Goal: Task Accomplishment & Management: Manage account settings

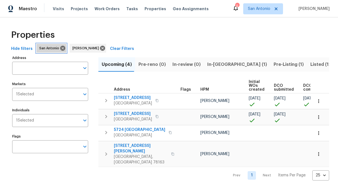
click at [50, 48] on span "San Antonio" at bounding box center [50, 49] width 22 height 6
click at [75, 96] on input "Markets" at bounding box center [57, 94] width 46 height 13
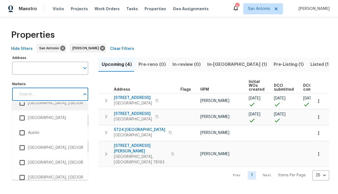
scroll to position [55, 0]
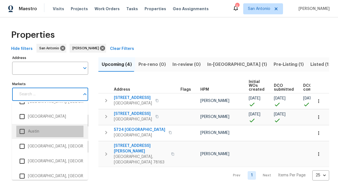
click at [33, 133] on li "Austin" at bounding box center [49, 132] width 67 height 12
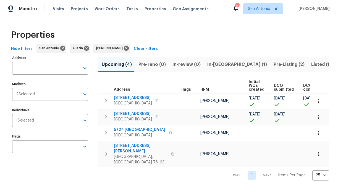
click at [210, 39] on div "Properties" at bounding box center [169, 35] width 320 height 18
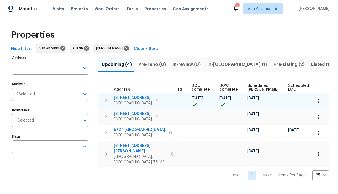
scroll to position [0, 121]
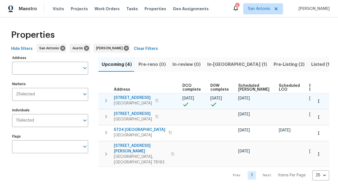
click at [106, 100] on icon "button" at bounding box center [106, 100] width 2 height 3
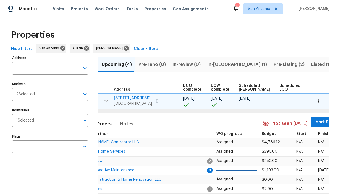
click at [315, 122] on span "Mark Seen" at bounding box center [325, 122] width 20 height 7
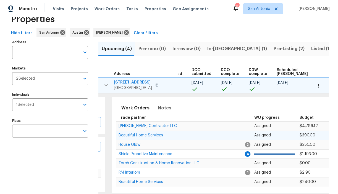
scroll to position [0, 84]
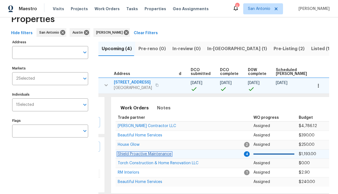
click at [156, 154] on span "Shield Proactive Maintenance" at bounding box center [145, 154] width 54 height 4
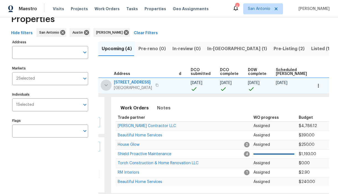
click at [105, 86] on icon "button" at bounding box center [105, 85] width 3 height 2
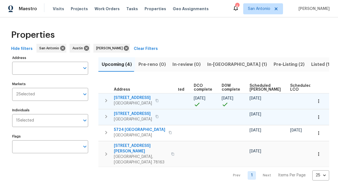
scroll to position [0, 121]
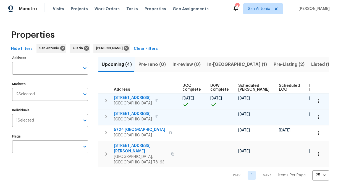
click at [320, 117] on icon "button" at bounding box center [319, 118] width 6 height 6
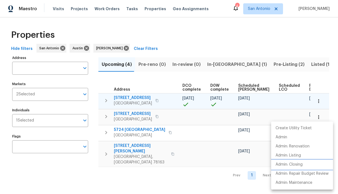
click at [297, 162] on li "Admin: Closing" at bounding box center [302, 164] width 62 height 9
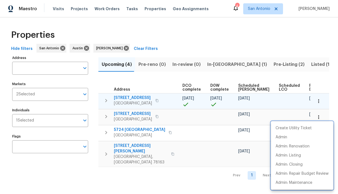
click at [105, 116] on div at bounding box center [169, 97] width 338 height 194
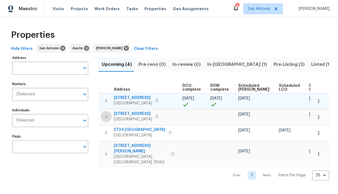
click at [105, 116] on icon "button" at bounding box center [106, 116] width 7 height 7
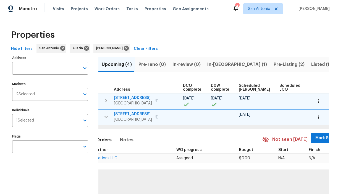
click at [315, 139] on span "Mark Seen" at bounding box center [325, 138] width 20 height 7
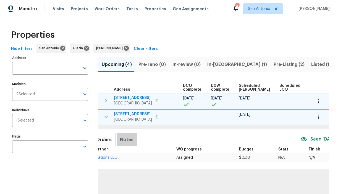
click at [123, 137] on span "Notes" at bounding box center [127, 140] width 14 height 8
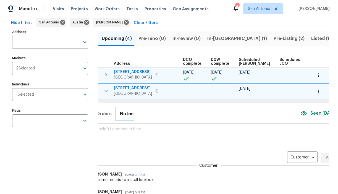
scroll to position [33, 0]
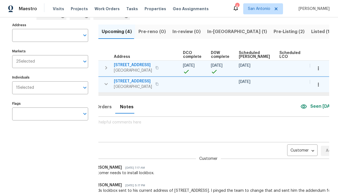
click at [146, 128] on textarea at bounding box center [209, 129] width 256 height 18
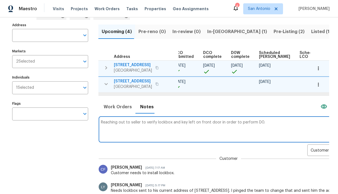
scroll to position [0, 122]
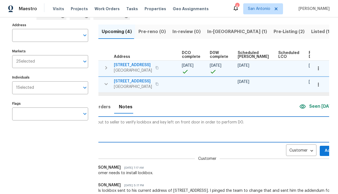
type textarea "Reaching out to seller to verify lockbox and key left on front door in order to…"
click at [324, 149] on span "Add" at bounding box center [328, 151] width 9 height 7
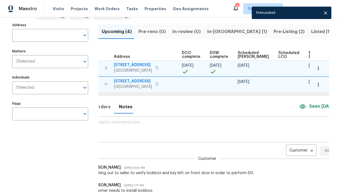
click at [106, 83] on icon "button" at bounding box center [106, 84] width 7 height 7
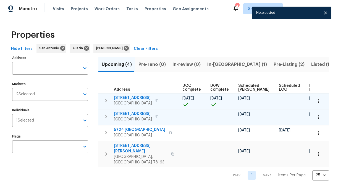
scroll to position [0, 0]
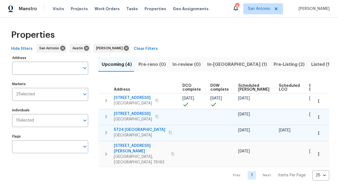
click at [107, 131] on icon "button" at bounding box center [106, 132] width 7 height 7
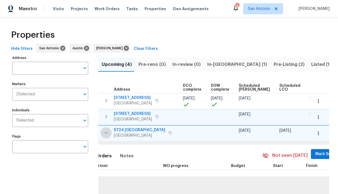
click at [107, 131] on icon "button" at bounding box center [106, 133] width 7 height 7
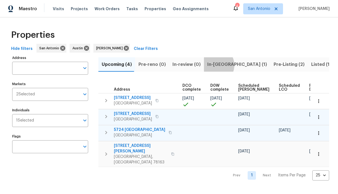
click at [211, 65] on span "In-reno (1)" at bounding box center [237, 65] width 60 height 8
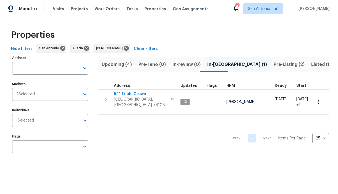
click at [273, 64] on span "Pre-Listing (2)" at bounding box center [288, 65] width 31 height 8
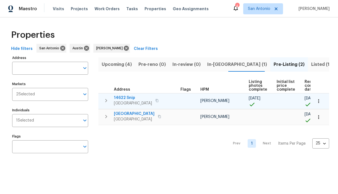
click at [123, 97] on span "14622 Snip" at bounding box center [133, 98] width 38 height 6
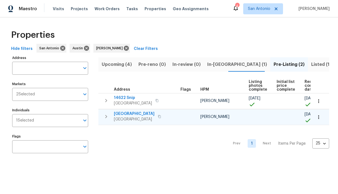
click at [129, 113] on span "124 Blossom Valley Strm" at bounding box center [134, 114] width 41 height 6
click at [213, 62] on span "In-reno (1)" at bounding box center [237, 65] width 60 height 8
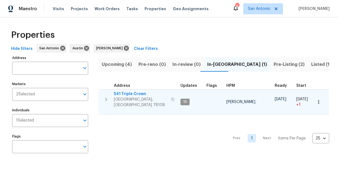
click at [105, 97] on icon "button" at bounding box center [106, 99] width 7 height 7
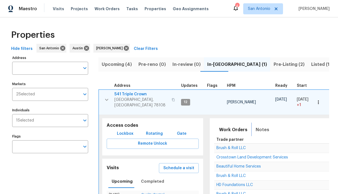
click at [255, 126] on span "Notes" at bounding box center [262, 130] width 14 height 8
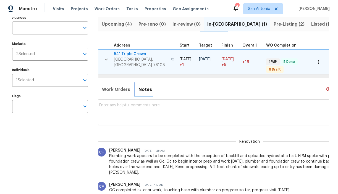
scroll to position [0, 78]
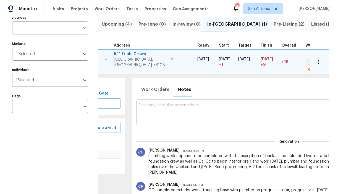
click at [154, 106] on textarea at bounding box center [288, 112] width 300 height 18
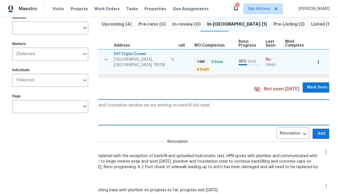
scroll to position [0, 215]
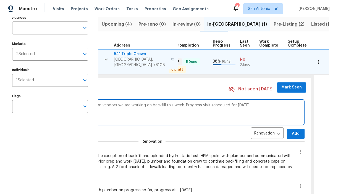
type textarea "GC in progress, verifying with plumber and foundation vendors we are working on…"
click at [291, 131] on span "Add" at bounding box center [295, 134] width 9 height 7
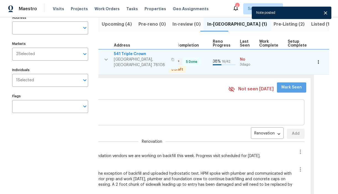
click at [286, 84] on span "Mark Seen" at bounding box center [291, 87] width 20 height 7
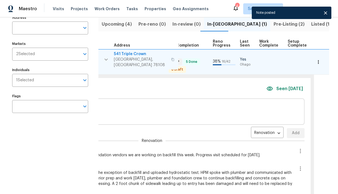
click at [130, 54] on span "541 Triple Crown" at bounding box center [141, 54] width 54 height 6
click at [317, 60] on icon "button" at bounding box center [318, 62] width 6 height 6
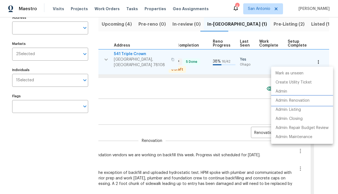
click at [301, 102] on p "Admin: Renovation" at bounding box center [292, 101] width 34 height 6
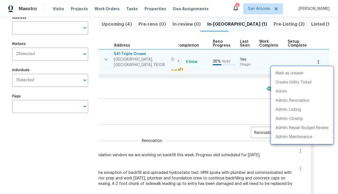
click at [105, 57] on div at bounding box center [169, 97] width 338 height 194
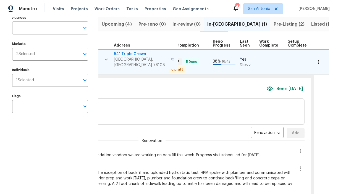
click at [105, 56] on icon "button" at bounding box center [106, 59] width 7 height 7
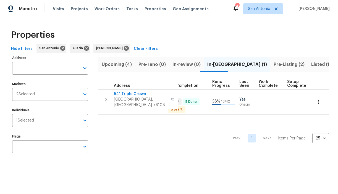
scroll to position [0, 0]
click at [57, 9] on span "Visits" at bounding box center [58, 9] width 11 height 6
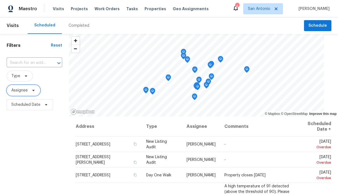
click at [35, 88] on span "Assignee" at bounding box center [24, 90] width 34 height 11
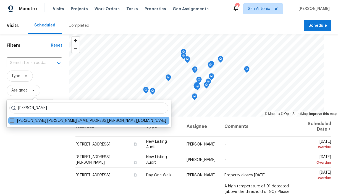
type input "CHRIS FUENTES"
click at [28, 121] on label "Chris Fuentes chris.fuentes@opendoor.com" at bounding box center [88, 121] width 156 height 6
click at [14, 121] on input "Chris Fuentes chris.fuentes@opendoor.com" at bounding box center [12, 120] width 4 height 4
checkbox input "true"
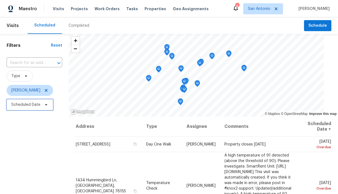
click at [46, 107] on icon at bounding box center [46, 105] width 4 height 4
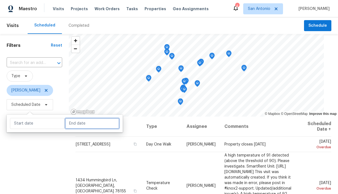
click at [75, 125] on input "text" at bounding box center [92, 123] width 54 height 11
select select "8"
select select "2025"
select select "9"
select select "2025"
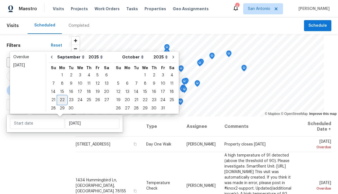
click at [61, 99] on div "22" at bounding box center [62, 100] width 9 height 8
type input "Mon, Sep 22"
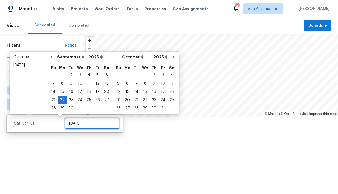
type input "Mon, Sep 22"
type input "Mon, Sep 29"
type input "Mon, Sep 22"
click at [55, 143] on div at bounding box center [169, 97] width 338 height 194
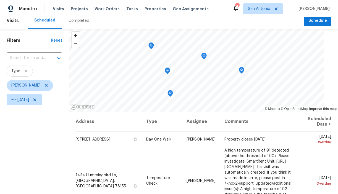
scroll to position [5, 0]
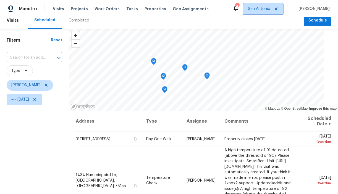
click at [268, 7] on span "San Antonio" at bounding box center [259, 9] width 22 height 6
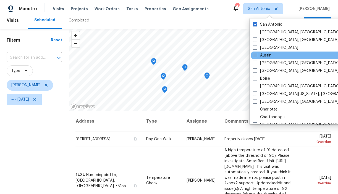
click at [255, 55] on span at bounding box center [255, 55] width 4 height 4
click at [255, 55] on input "Austin" at bounding box center [255, 55] width 4 height 4
checkbox input "true"
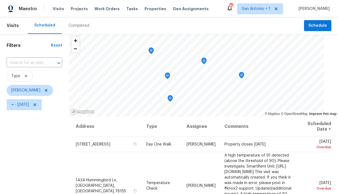
click at [65, 113] on div "Filters Reset ​ Type Chris Fuentes ∞ - Mon, Sep 22" at bounding box center [34, 153] width 69 height 238
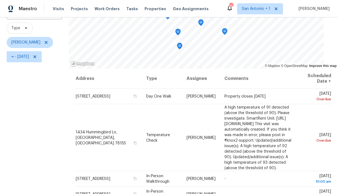
scroll to position [46, 0]
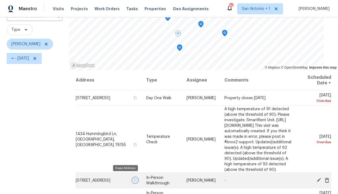
click at [133, 179] on icon "button" at bounding box center [134, 180] width 3 height 3
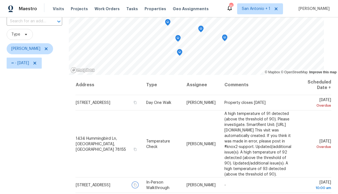
scroll to position [40, 0]
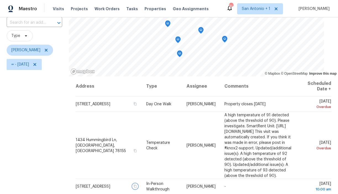
click at [170, 25] on icon "Map marker" at bounding box center [167, 24] width 5 height 6
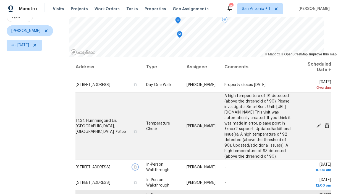
scroll to position [78, 0]
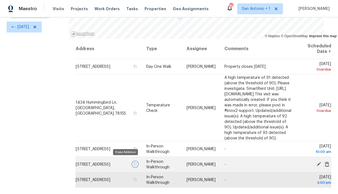
click at [133, 163] on icon "button" at bounding box center [134, 164] width 3 height 3
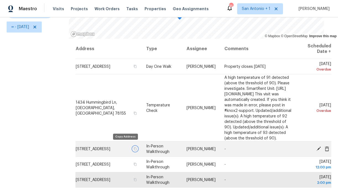
click at [133, 147] on icon "button" at bounding box center [134, 148] width 3 height 3
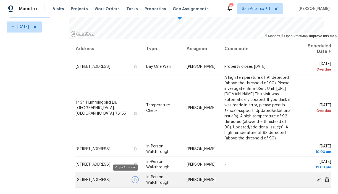
click at [133, 178] on icon "button" at bounding box center [134, 179] width 3 height 3
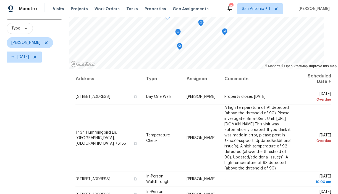
scroll to position [46, 0]
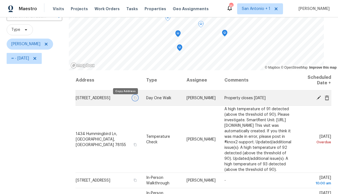
click at [133, 99] on icon "button" at bounding box center [134, 97] width 3 height 3
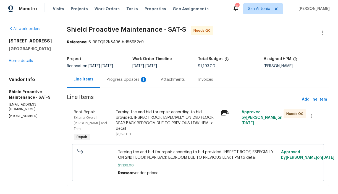
click at [125, 80] on div "Progress Updates 1" at bounding box center [127, 80] width 41 height 6
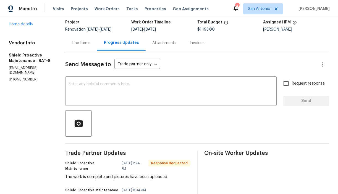
scroll to position [35, 0]
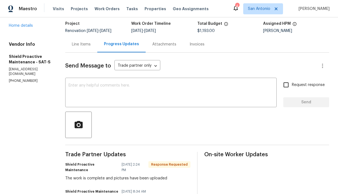
click at [72, 44] on div "Line Items" at bounding box center [81, 45] width 19 height 6
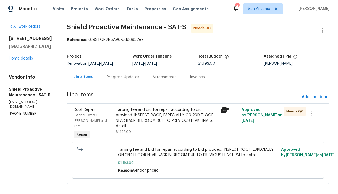
click at [154, 121] on div "Tarping fee and bid for repair according to bid provided. INSPECT ROOF, ESPECIA…" at bounding box center [167, 118] width 102 height 22
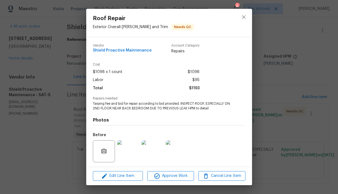
scroll to position [37, 0]
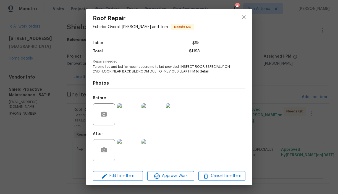
click at [128, 147] on img at bounding box center [128, 150] width 22 height 22
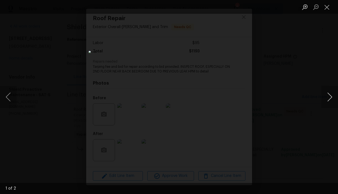
click at [330, 97] on button "Next image" at bounding box center [329, 97] width 17 height 22
click at [328, 7] on button "Close lightbox" at bounding box center [326, 7] width 11 height 10
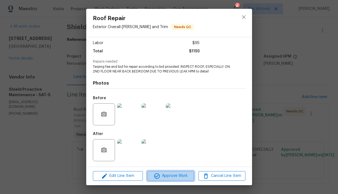
click at [170, 176] on span "Approve Work" at bounding box center [170, 176] width 43 height 7
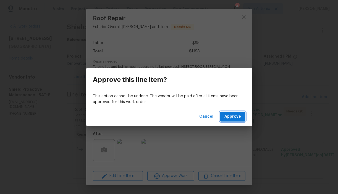
click at [229, 116] on span "Approve" at bounding box center [232, 116] width 17 height 7
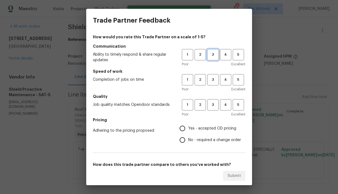
click at [213, 59] on button "3" at bounding box center [212, 54] width 11 height 11
click at [210, 81] on span "3" at bounding box center [213, 80] width 10 height 6
click at [211, 105] on span "3" at bounding box center [213, 105] width 10 height 6
click at [203, 127] on span "Yes - accepted OD pricing" at bounding box center [212, 129] width 48 height 6
click at [188, 127] on input "Yes - accepted OD pricing" at bounding box center [182, 129] width 12 height 12
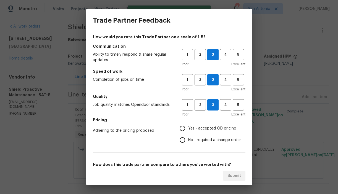
radio input "true"
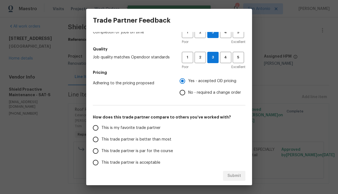
scroll to position [52, 0]
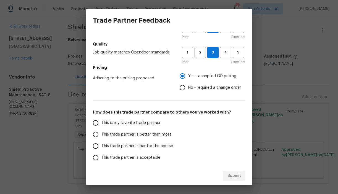
click at [163, 145] on span "This trade partner is par for the course" at bounding box center [137, 147] width 72 height 6
click at [101, 145] on input "This trade partner is par for the course" at bounding box center [96, 147] width 12 height 12
click at [241, 178] on button "Submit" at bounding box center [234, 176] width 22 height 10
radio input "true"
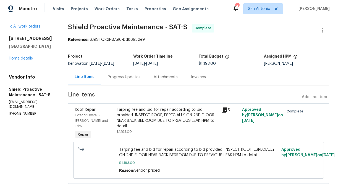
radio input "false"
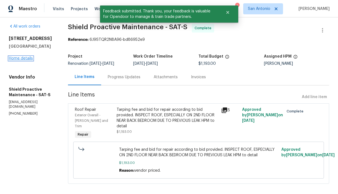
click at [28, 59] on link "Home details" at bounding box center [21, 59] width 24 height 4
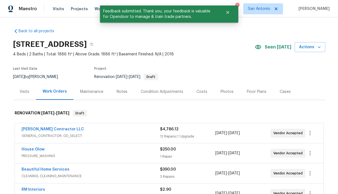
click at [122, 92] on div "Notes" at bounding box center [122, 92] width 11 height 6
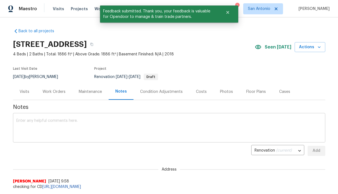
click at [125, 120] on textarea at bounding box center [168, 128] width 305 height 19
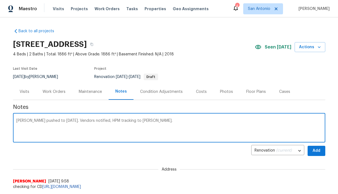
type textarea "COE pushed to 9/26/25. Vendors notified, HPM tracking to COE."
click at [314, 152] on span "Add" at bounding box center [316, 151] width 9 height 7
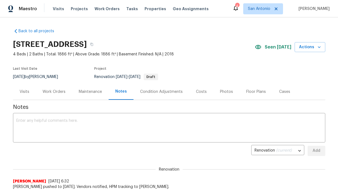
click at [51, 92] on div "Work Orders" at bounding box center [54, 92] width 23 height 6
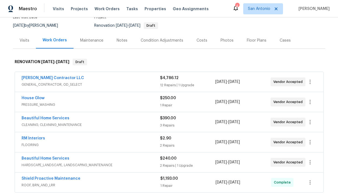
scroll to position [61, 0]
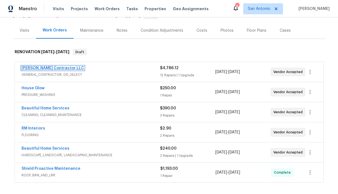
click at [57, 68] on link "Mario Suarez Contractor LLC" at bounding box center [53, 68] width 62 height 4
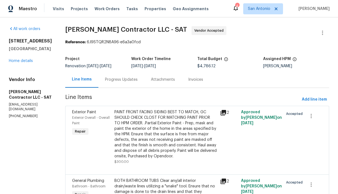
click at [138, 82] on div "Progress Updates" at bounding box center [121, 80] width 33 height 6
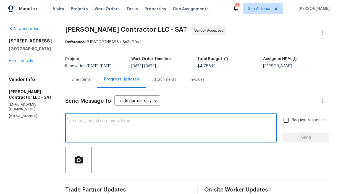
click at [138, 124] on textarea at bounding box center [170, 128] width 205 height 19
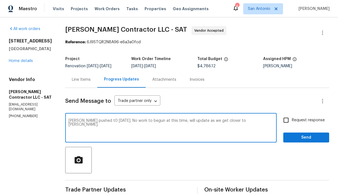
click at [258, 127] on textarea "COE pushed t0 9/26/25. No work to begun at this time, will update as we get clo…" at bounding box center [170, 128] width 205 height 19
type textarea "COE pushed t0 9/26/25. No work to begun at this time, will update as we get clo…"
click at [302, 139] on span "Send" at bounding box center [305, 137] width 37 height 7
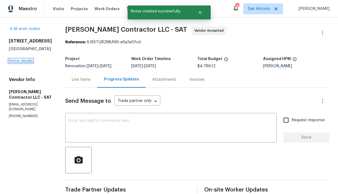
click at [25, 62] on link "Home details" at bounding box center [21, 61] width 24 height 4
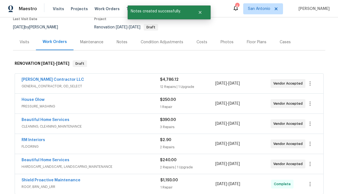
scroll to position [50, 0]
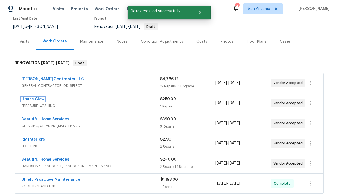
click at [37, 101] on link "House Glow" at bounding box center [33, 99] width 23 height 4
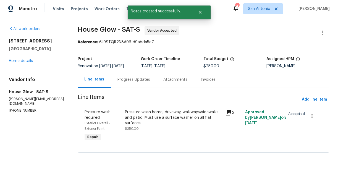
click at [134, 79] on div "Progress Updates" at bounding box center [133, 80] width 33 height 6
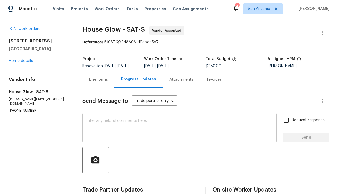
click at [141, 122] on textarea at bounding box center [179, 128] width 187 height 19
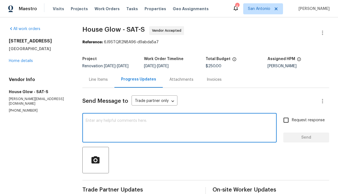
paste textarea "COE pushed t0 9/26/25. No work to begun at this time, will update as we get clo…"
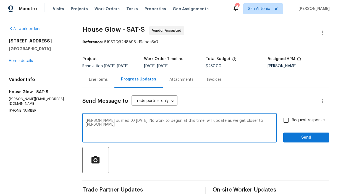
type textarea "COE pushed t0 9/26/25. No work to begun at this time, will update as we get clo…"
click at [297, 137] on span "Send" at bounding box center [305, 137] width 37 height 7
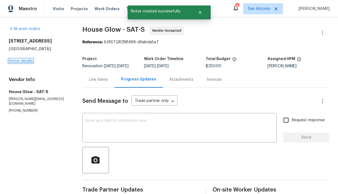
click at [27, 61] on link "Home details" at bounding box center [21, 61] width 24 height 4
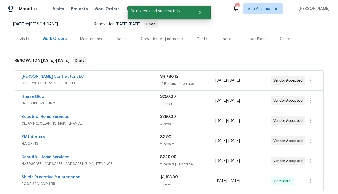
scroll to position [55, 0]
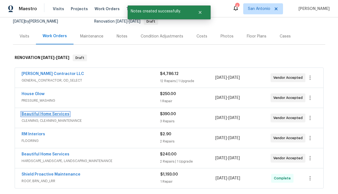
click at [52, 114] on link "Beautiful Home Services" at bounding box center [46, 114] width 48 height 4
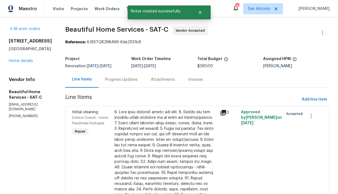
click at [128, 80] on div "Progress Updates" at bounding box center [121, 80] width 33 height 6
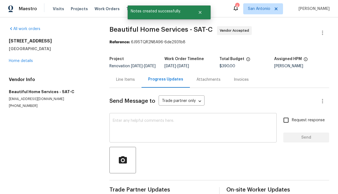
click at [142, 132] on textarea at bounding box center [193, 128] width 160 height 19
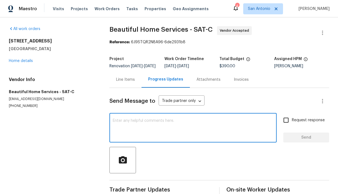
paste textarea "COE pushed t0 9/26/25. No work to begun at this time, will update as we get clo…"
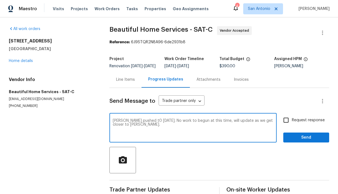
type textarea "COE pushed t0 9/26/25. No work to begun at this time, will update as we get clo…"
click at [293, 138] on button "Send" at bounding box center [306, 138] width 46 height 10
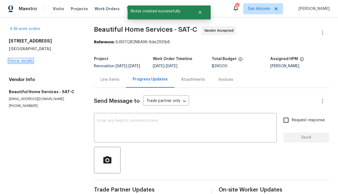
click at [28, 60] on link "Home details" at bounding box center [21, 61] width 24 height 4
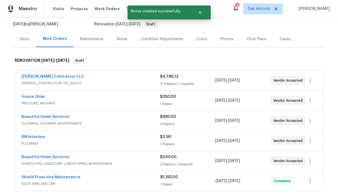
scroll to position [60, 0]
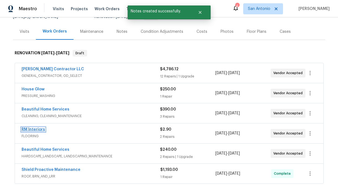
click at [37, 129] on link "RM Interiors" at bounding box center [33, 130] width 23 height 4
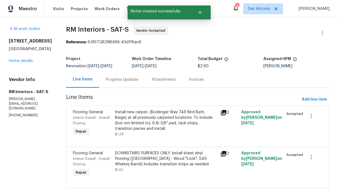
click at [126, 81] on div "Progress Updates" at bounding box center [122, 80] width 33 height 6
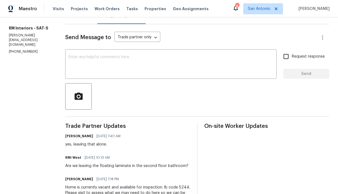
scroll to position [60, 0]
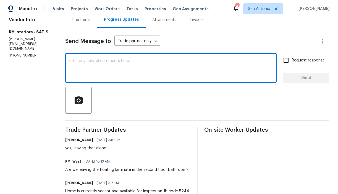
click at [104, 63] on textarea at bounding box center [170, 68] width 205 height 19
paste textarea "COE pushed t0 9/26/25. No work to begun at this time, will update as we get clo…"
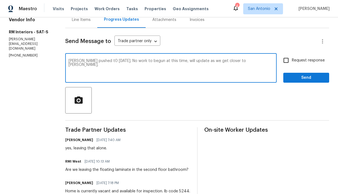
type textarea "COE pushed t0 9/26/25. No work to begun at this time, will update as we get clo…"
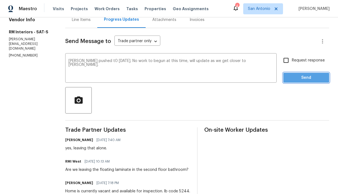
click at [292, 78] on span "Send" at bounding box center [305, 78] width 37 height 7
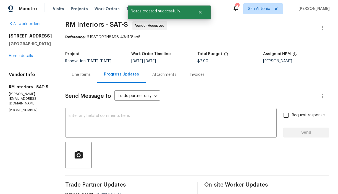
scroll to position [0, 0]
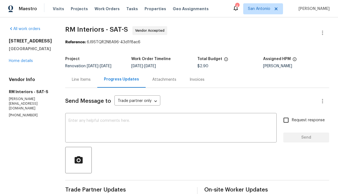
click at [83, 80] on div "Line Items" at bounding box center [81, 80] width 19 height 6
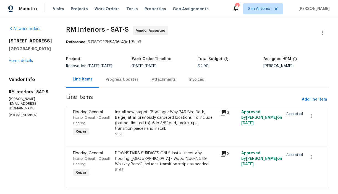
scroll to position [10, 0]
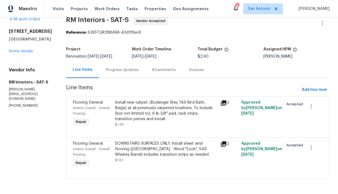
click at [149, 154] on div "DOWNSTAIRS SURFACES ONLY. Install sheet vinyl flooring (Sugar Valley - Wood "Lo…" at bounding box center [166, 149] width 102 height 17
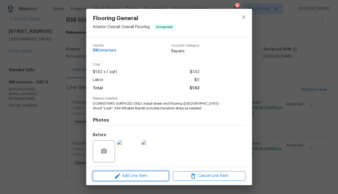
click at [139, 175] on span "Edit Line Item" at bounding box center [130, 176] width 72 height 7
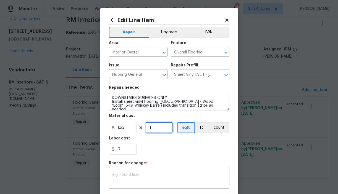
click at [158, 127] on input "1" at bounding box center [159, 127] width 28 height 11
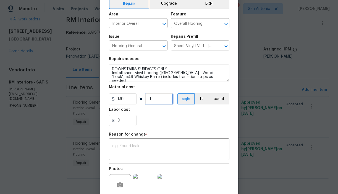
scroll to position [33, 0]
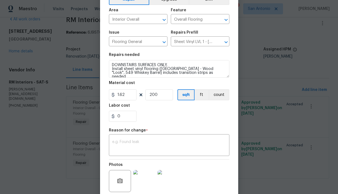
click at [166, 127] on div "Repair Upgrade BRN Area Interior Overall ​ Feature Overall Flooring ​ Issue Flo…" at bounding box center [169, 99] width 120 height 215
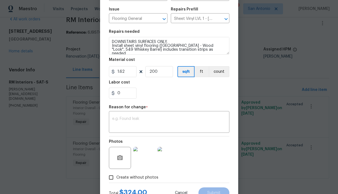
scroll to position [53, 0]
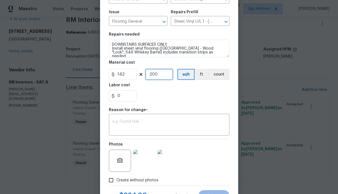
click at [160, 76] on input "200" at bounding box center [159, 74] width 28 height 11
click at [164, 96] on div "0" at bounding box center [169, 96] width 120 height 11
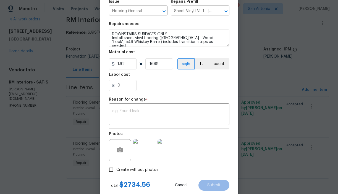
scroll to position [64, 0]
click at [163, 65] on input "1688" at bounding box center [159, 64] width 28 height 11
type input "1657"
click at [134, 109] on div "x ​" at bounding box center [169, 115] width 120 height 20
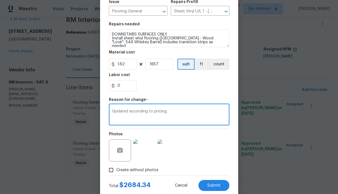
type textarea "Updated according to pricing."
click at [196, 147] on div "Photos" at bounding box center [169, 147] width 120 height 36
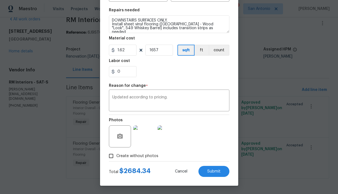
scroll to position [78, 0]
click at [219, 165] on div "Total $ 2684.34 Cancel Submit" at bounding box center [169, 169] width 120 height 15
click at [216, 171] on span "Submit" at bounding box center [213, 172] width 13 height 4
type input "1"
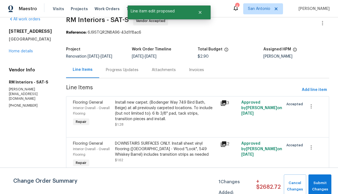
scroll to position [0, 0]
click at [140, 119] on div "Install new carpet. (Bodenger Way 749 Bird Bath, Beige) at all previously carpe…" at bounding box center [166, 111] width 102 height 22
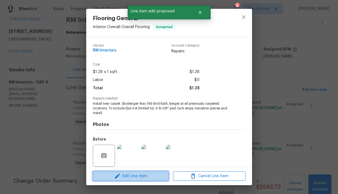
click at [134, 175] on span "Edit Line Item" at bounding box center [130, 176] width 72 height 7
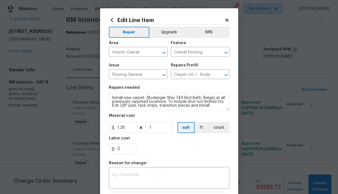
click at [225, 20] on icon at bounding box center [226, 20] width 5 height 5
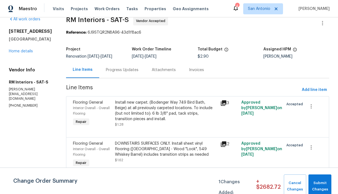
click at [161, 115] on div "Install new carpet. (Bodenger Way 749 Bird Bath, Beige) at all previously carpe…" at bounding box center [166, 111] width 102 height 22
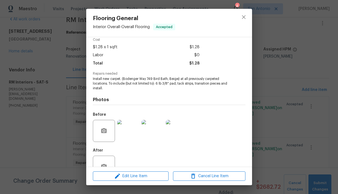
scroll to position [24, 0]
click at [141, 175] on span "Edit Line Item" at bounding box center [130, 176] width 72 height 7
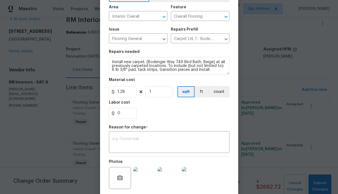
scroll to position [36, 0]
click at [160, 94] on input "1" at bounding box center [159, 91] width 28 height 11
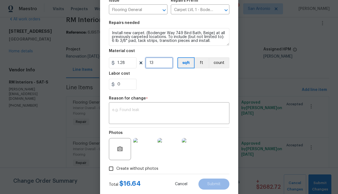
scroll to position [64, 0]
type input "1286"
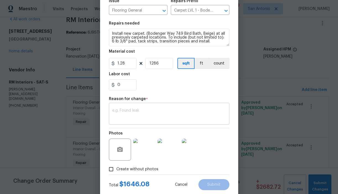
click at [154, 114] on textarea at bounding box center [169, 115] width 114 height 12
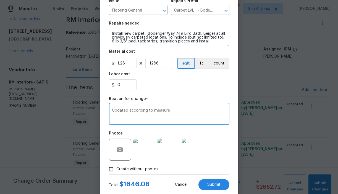
type textarea "Updated according to measure"
click at [216, 144] on div "Photos" at bounding box center [169, 146] width 120 height 36
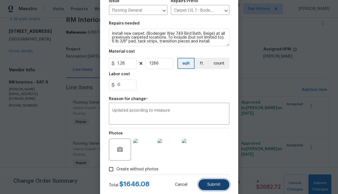
click at [215, 183] on button "Submit" at bounding box center [213, 184] width 31 height 11
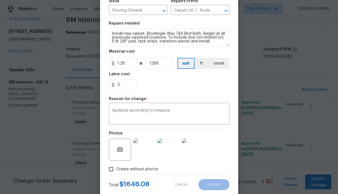
type input "1"
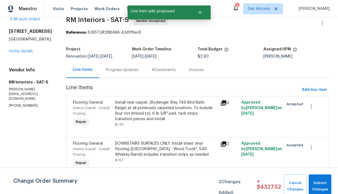
scroll to position [0, 0]
click at [319, 183] on span "Submit Changes" at bounding box center [319, 186] width 17 height 13
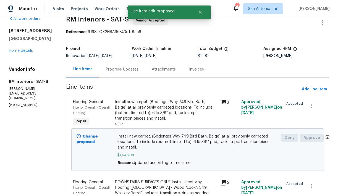
click at [119, 69] on div "Progress Updates" at bounding box center [122, 70] width 33 height 6
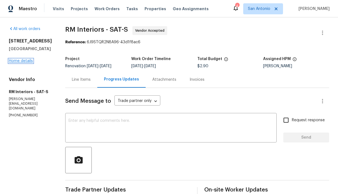
click at [25, 61] on link "Home details" at bounding box center [21, 61] width 24 height 4
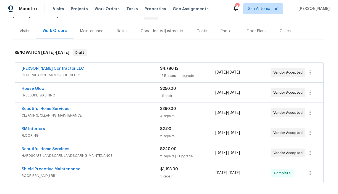
scroll to position [59, 0]
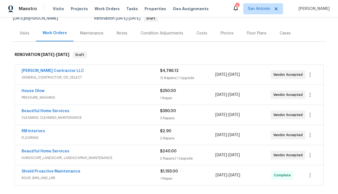
click at [120, 33] on div "Notes" at bounding box center [122, 34] width 11 height 6
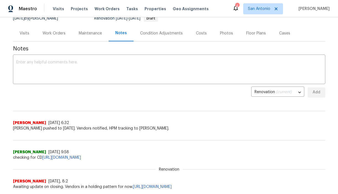
click at [48, 34] on div "Work Orders" at bounding box center [54, 34] width 23 height 6
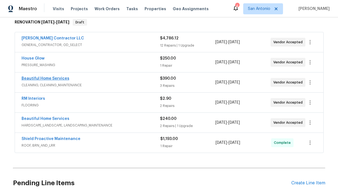
scroll to position [91, 0]
click at [49, 119] on link "Beautiful Home Services" at bounding box center [46, 119] width 48 height 4
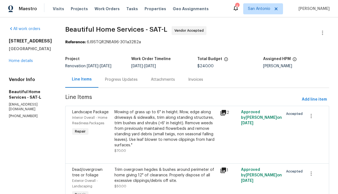
click at [131, 78] on div "Progress Updates" at bounding box center [121, 80] width 33 height 6
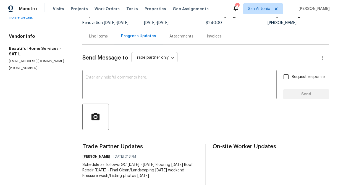
scroll to position [43, 0]
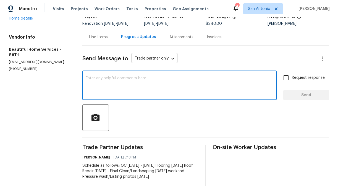
click at [131, 80] on textarea at bounding box center [179, 85] width 187 height 19
paste textarea "COE pushed t0 9/26/25. No work to begun at this time, will update as we get clo…"
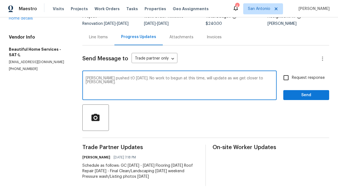
type textarea "COE pushed t0 9/26/25. No work to begun at this time, will update as we get clo…"
click at [304, 92] on span "Send" at bounding box center [305, 95] width 37 height 7
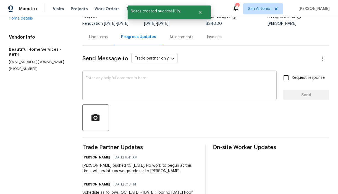
scroll to position [0, 0]
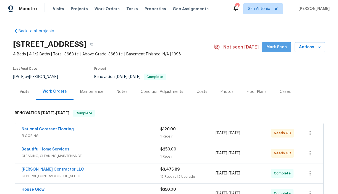
click at [276, 49] on span "Mark Seen" at bounding box center [276, 47] width 20 height 7
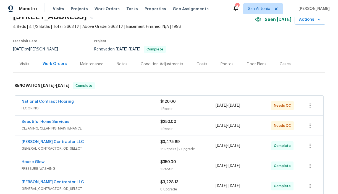
scroll to position [28, 0]
click at [51, 121] on link "Beautiful Home Services" at bounding box center [46, 122] width 48 height 4
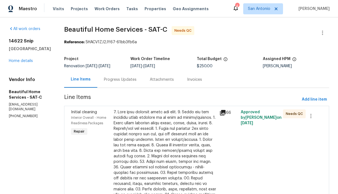
click at [118, 80] on div "Progress Updates" at bounding box center [120, 80] width 33 height 6
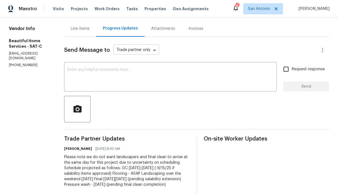
scroll to position [48, 0]
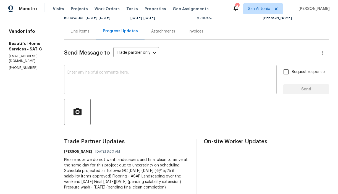
click at [105, 72] on textarea at bounding box center [170, 80] width 206 height 19
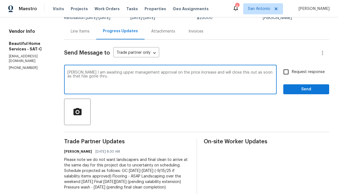
type textarea "Sonia I am awaiting upper management approval on the price increase and will cl…"
click at [307, 87] on span "Send" at bounding box center [305, 89] width 37 height 7
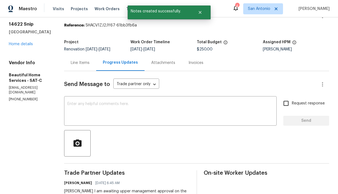
scroll to position [16, 0]
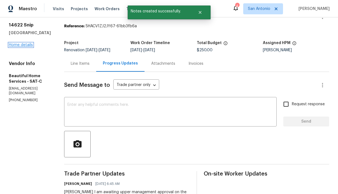
click at [23, 46] on link "Home details" at bounding box center [21, 45] width 24 height 4
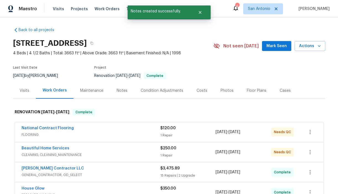
scroll to position [1, 0]
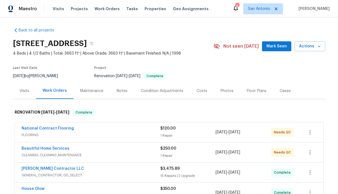
click at [120, 91] on div "Notes" at bounding box center [122, 91] width 11 height 6
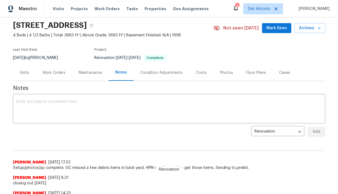
scroll to position [18, 0]
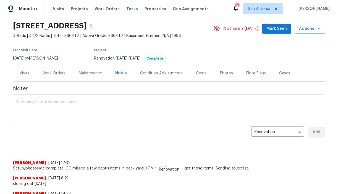
click at [111, 101] on textarea at bounding box center [168, 110] width 305 height 19
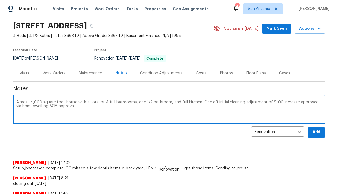
type textarea "Almost 4,000 square foot house with a total of 4 full bathrooms, one 1/2 bathro…"
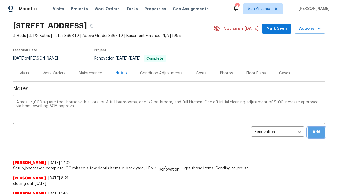
click at [314, 131] on span "Add" at bounding box center [316, 132] width 9 height 7
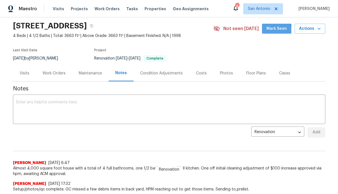
click at [271, 30] on span "Mark Seen" at bounding box center [276, 28] width 20 height 7
click at [221, 71] on div "Photos" at bounding box center [226, 74] width 13 height 6
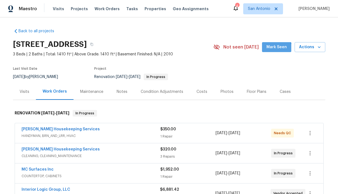
click at [271, 51] on button "Mark Seen" at bounding box center [276, 47] width 29 height 10
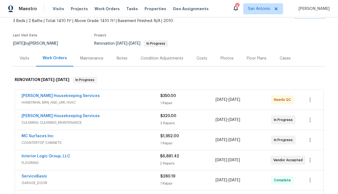
scroll to position [36, 0]
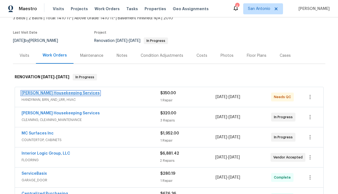
click at [49, 93] on link "Arelis Housekeeping Services" at bounding box center [61, 93] width 78 height 4
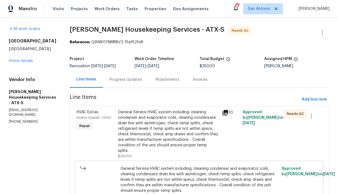
click at [141, 125] on div "General Service HVAC system including: cleaning condenser and evaporator coils,…" at bounding box center [168, 132] width 100 height 44
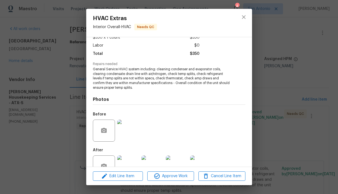
scroll to position [51, 0]
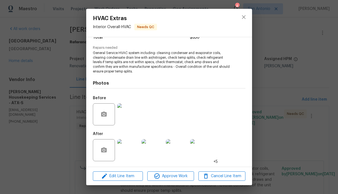
click at [154, 149] on img at bounding box center [152, 150] width 22 height 22
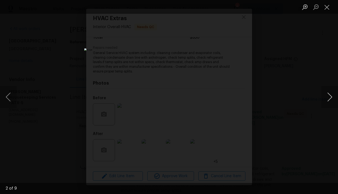
click at [328, 95] on button "Next image" at bounding box center [329, 97] width 17 height 22
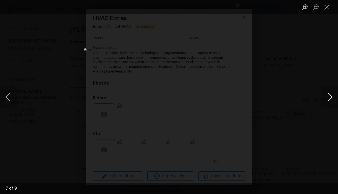
click at [328, 95] on button "Next image" at bounding box center [329, 97] width 17 height 22
click at [329, 95] on button "Next image" at bounding box center [329, 97] width 17 height 22
click at [324, 98] on button "Next image" at bounding box center [329, 97] width 17 height 22
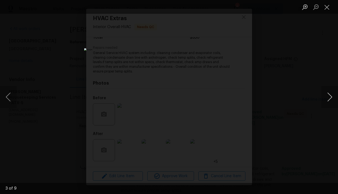
click at [325, 97] on button "Next image" at bounding box center [329, 97] width 17 height 22
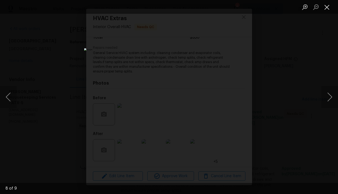
click at [326, 9] on button "Close lightbox" at bounding box center [326, 7] width 11 height 10
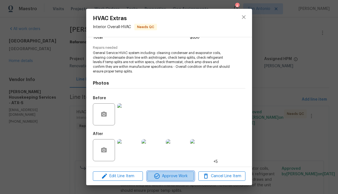
click at [172, 177] on span "Approve Work" at bounding box center [170, 176] width 43 height 7
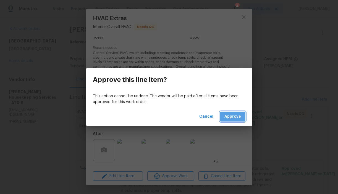
click at [227, 118] on span "Approve" at bounding box center [232, 116] width 17 height 7
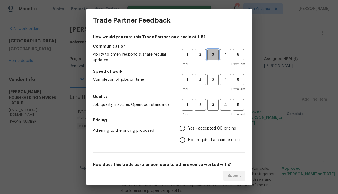
click at [214, 56] on span "3" at bounding box center [213, 55] width 10 height 6
click at [212, 79] on span "3" at bounding box center [213, 80] width 10 height 6
click at [212, 101] on button "3" at bounding box center [212, 104] width 11 height 11
click at [199, 129] on span "Yes - accepted OD pricing" at bounding box center [212, 129] width 48 height 6
click at [188, 129] on input "Yes - accepted OD pricing" at bounding box center [182, 129] width 12 height 12
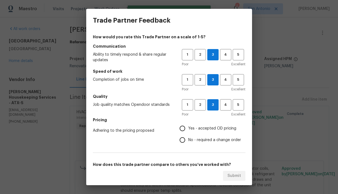
radio input "true"
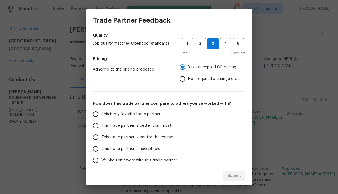
scroll to position [64, 0]
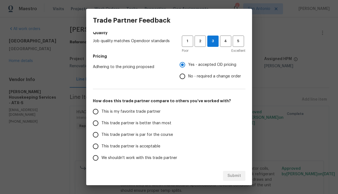
click at [165, 135] on span "This trade partner is par for the course" at bounding box center [137, 135] width 72 height 6
click at [101, 135] on input "This trade partner is par for the course" at bounding box center [96, 135] width 12 height 12
click at [236, 177] on span "Submit" at bounding box center [234, 176] width 14 height 7
radio input "true"
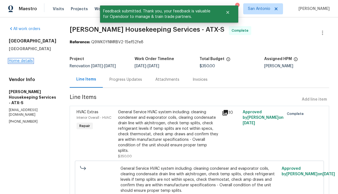
click at [18, 63] on link "Home details" at bounding box center [21, 61] width 24 height 4
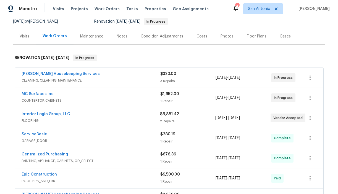
scroll to position [57, 0]
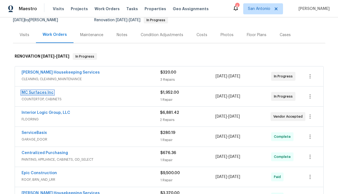
click at [40, 93] on link "MC Surfaces Inc" at bounding box center [38, 93] width 32 height 4
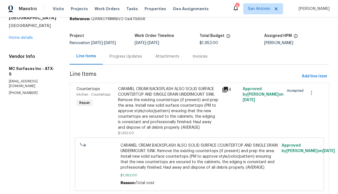
scroll to position [22, 0]
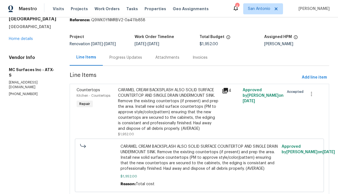
click at [121, 59] on div "Progress Updates" at bounding box center [125, 58] width 33 height 6
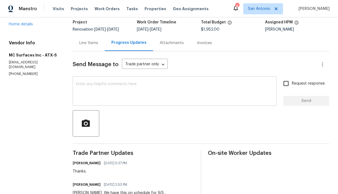
scroll to position [34, 0]
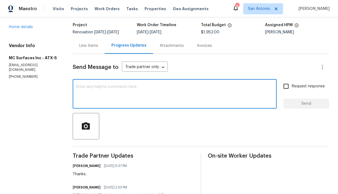
click at [100, 85] on textarea at bounding box center [174, 94] width 197 height 19
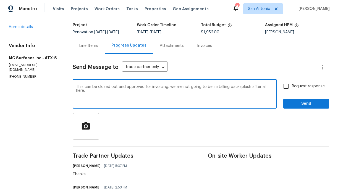
type textarea "This can be closed out and approved for invoicing. we are not going to be insta…"
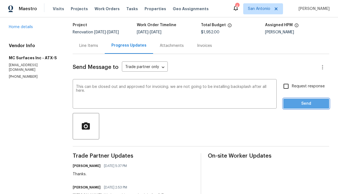
click at [309, 103] on span "Send" at bounding box center [305, 104] width 37 height 7
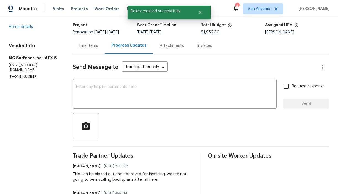
click at [24, 30] on div "124 Blossom Valley Strm Buda, TX 78610 Home details" at bounding box center [34, 16] width 51 height 25
click at [24, 29] on link "Home details" at bounding box center [21, 27] width 24 height 4
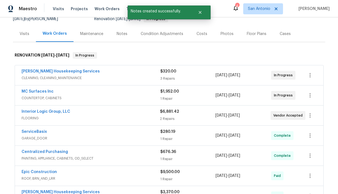
scroll to position [60, 0]
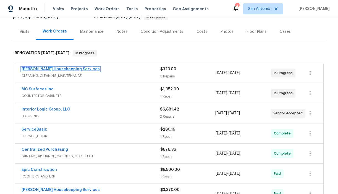
click at [55, 69] on link "Arelis Housekeeping Services" at bounding box center [61, 69] width 78 height 4
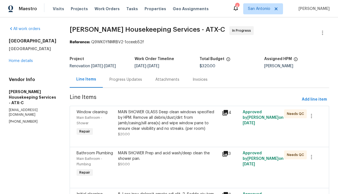
click at [135, 81] on div "Progress Updates" at bounding box center [125, 80] width 33 height 6
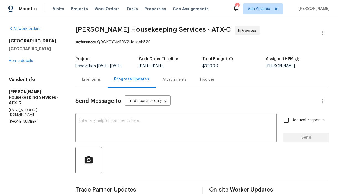
click at [97, 80] on div "Line Items" at bounding box center [91, 80] width 19 height 6
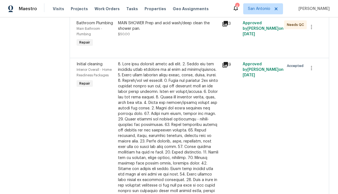
scroll to position [104, 0]
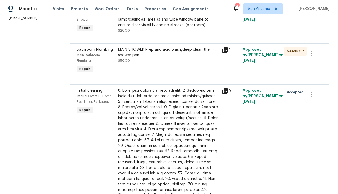
click at [227, 92] on icon at bounding box center [225, 92] width 6 height 6
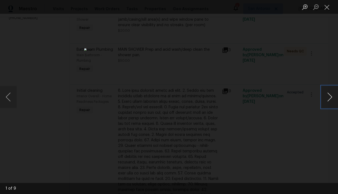
click at [328, 94] on button "Next image" at bounding box center [329, 97] width 17 height 22
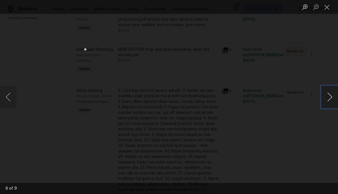
click at [328, 94] on button "Next image" at bounding box center [329, 97] width 17 height 22
click at [329, 94] on button "Next image" at bounding box center [329, 97] width 17 height 22
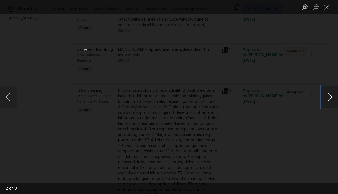
click at [329, 94] on button "Next image" at bounding box center [329, 97] width 17 height 22
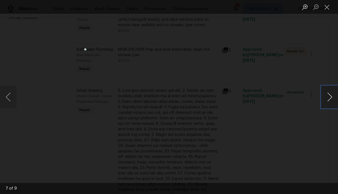
click at [329, 94] on button "Next image" at bounding box center [329, 97] width 17 height 22
click at [325, 7] on button "Close lightbox" at bounding box center [326, 7] width 11 height 10
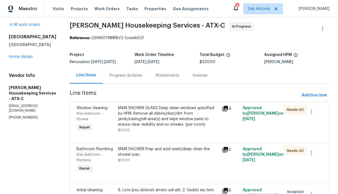
scroll to position [0, 0]
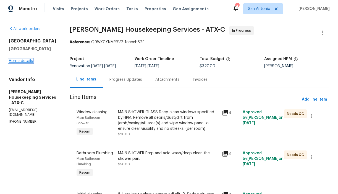
click at [22, 63] on link "Home details" at bounding box center [21, 61] width 24 height 4
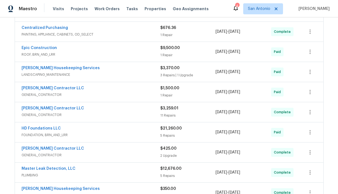
scroll to position [180, 0]
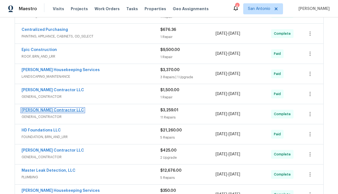
click at [44, 111] on link "Mario Suarez Contractor LLC" at bounding box center [53, 111] width 62 height 4
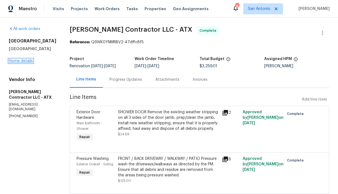
click at [25, 62] on link "Home details" at bounding box center [21, 61] width 24 height 4
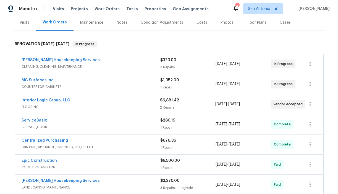
scroll to position [55, 0]
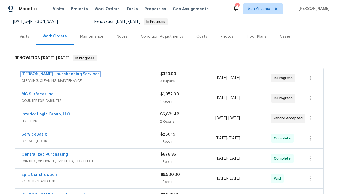
click at [51, 73] on link "Arelis Housekeeping Services" at bounding box center [61, 74] width 78 height 4
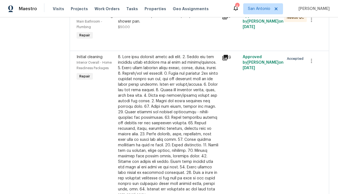
scroll to position [150, 0]
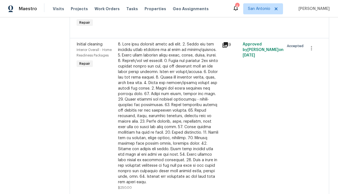
click at [166, 107] on div at bounding box center [168, 114] width 100 height 144
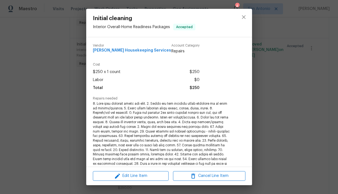
scroll to position [102, 0]
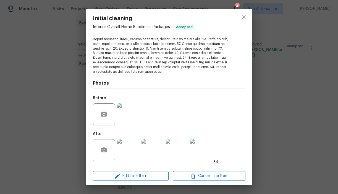
click at [157, 150] on img at bounding box center [152, 150] width 22 height 22
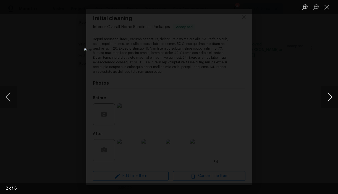
click at [328, 95] on button "Next image" at bounding box center [329, 97] width 17 height 22
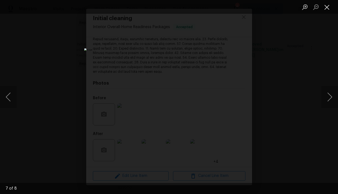
click at [326, 10] on button "Close lightbox" at bounding box center [326, 7] width 11 height 10
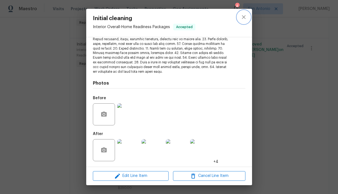
click at [243, 17] on icon "close" at bounding box center [244, 17] width 4 height 4
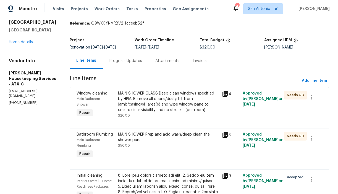
scroll to position [17, 0]
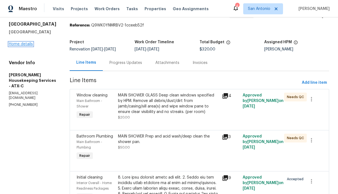
click at [25, 46] on link "Home details" at bounding box center [21, 44] width 24 height 4
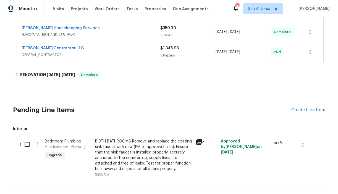
scroll to position [343, 0]
click at [309, 110] on div "Create Line Item" at bounding box center [308, 109] width 34 height 5
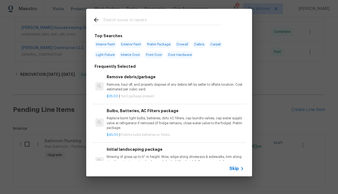
click at [134, 21] on input "text" at bounding box center [161, 21] width 117 height 8
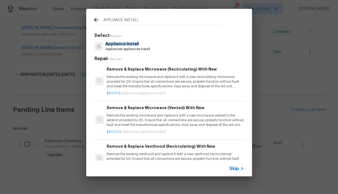
type input "APPLIANCE INSTALL"
click at [118, 47] on p "Appliances appliances install" at bounding box center [127, 49] width 45 height 5
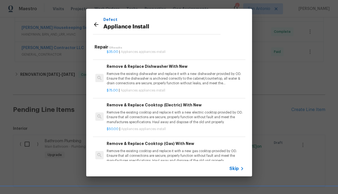
scroll to position [109, 0]
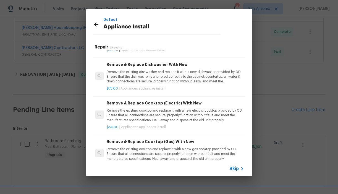
click at [159, 77] on p "Remove the existing dishwasher and replace it with a new dishwasher provided by…" at bounding box center [175, 77] width 137 height 14
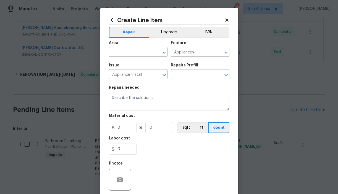
type textarea "Remove the existing dishwasher and replace it with a new dishwasher provided by…"
type input "1"
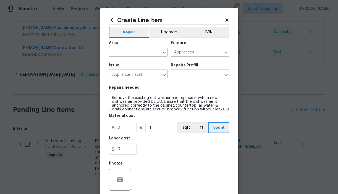
type input "Remove & Replace Dishwasher With New $75.00"
type input "75"
click at [139, 50] on input "text" at bounding box center [130, 52] width 43 height 9
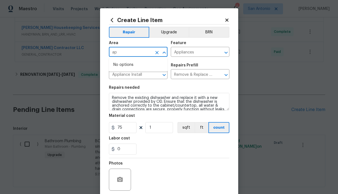
type input "a"
click at [129, 64] on li "Kitchen" at bounding box center [138, 64] width 59 height 9
type input "Kitchen"
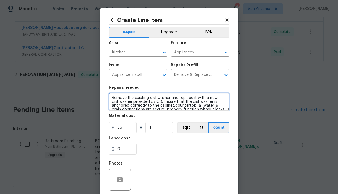
click at [111, 100] on textarea "Remove the existing dishwasher and replace it with a new dishwasher provided by…" at bounding box center [169, 102] width 120 height 18
type textarea "INSTALL DISHWASHER FROM GARAGE INTO KITCHEN, ENSURE IT IS CONNECTED PROPERLY AN…"
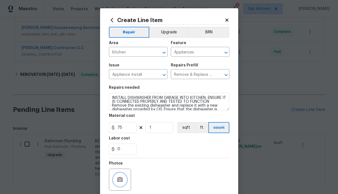
click at [122, 178] on icon "button" at bounding box center [120, 179] width 6 height 5
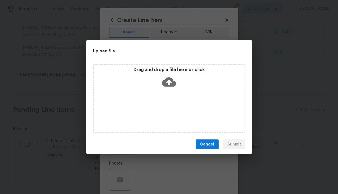
click at [168, 86] on icon at bounding box center [169, 82] width 14 height 9
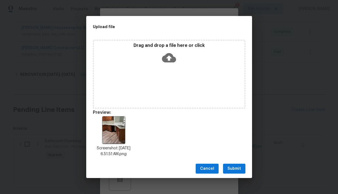
click at [236, 166] on span "Submit" at bounding box center [234, 169] width 14 height 7
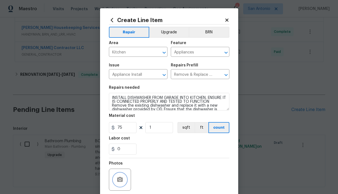
scroll to position [44, 0]
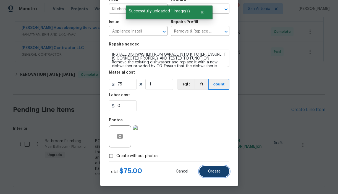
click at [216, 171] on span "Create" at bounding box center [214, 172] width 12 height 4
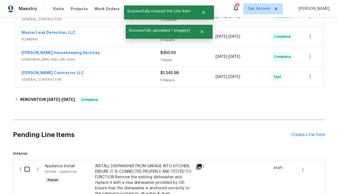
scroll to position [343, 0]
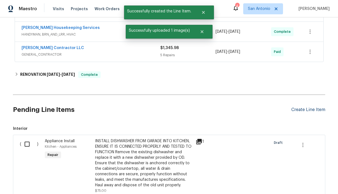
click at [306, 110] on div "Create Line Item" at bounding box center [308, 109] width 34 height 5
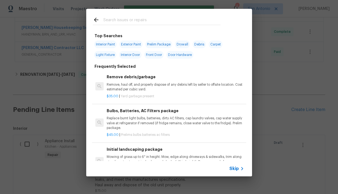
click at [125, 22] on input "text" at bounding box center [161, 21] width 117 height 8
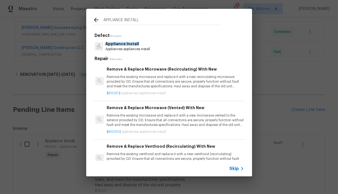
type input "APPLIANCE INSTALL"
click at [122, 44] on span "Appliance Install" at bounding box center [122, 44] width 34 height 4
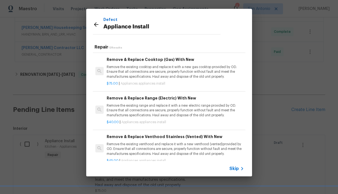
scroll to position [193, 0]
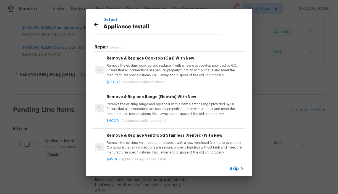
click at [148, 109] on p "Remove the existing range and replace it with a new electric range provided by …" at bounding box center [175, 109] width 137 height 14
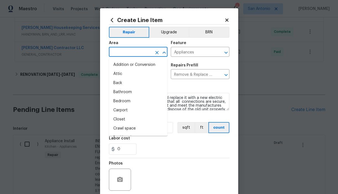
click at [136, 52] on input "text" at bounding box center [130, 52] width 43 height 9
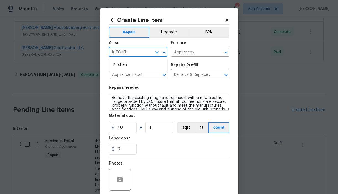
click at [125, 62] on li "Kitchen" at bounding box center [138, 64] width 59 height 9
type input "Kitchen"
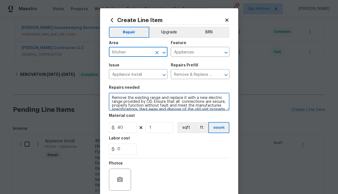
click at [111, 97] on textarea "Remove the existing range and replace it with a new electric range provided by …" at bounding box center [169, 102] width 120 height 18
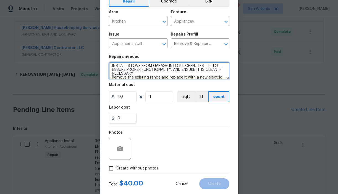
scroll to position [44, 0]
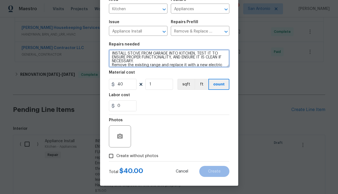
type textarea "INSTALL STOVE FROM GARAGE INTO KITCHEN, TEST IT TO ENSURE PROPER FUNCTIONALITY,…"
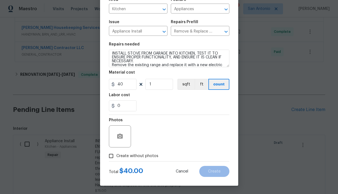
click at [135, 156] on span "Create without photos" at bounding box center [137, 157] width 42 height 6
click at [116, 156] on input "Create without photos" at bounding box center [111, 156] width 10 height 10
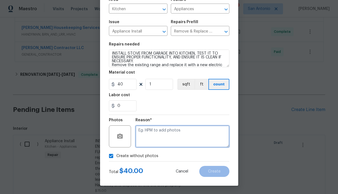
click at [168, 133] on textarea at bounding box center [182, 137] width 94 height 22
click at [131, 156] on span "Create without photos" at bounding box center [137, 157] width 42 height 6
click at [116, 156] on input "Create without photos" at bounding box center [111, 156] width 10 height 10
checkbox input "false"
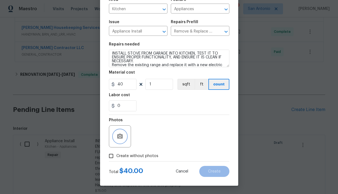
click at [119, 139] on icon "button" at bounding box center [120, 136] width 6 height 5
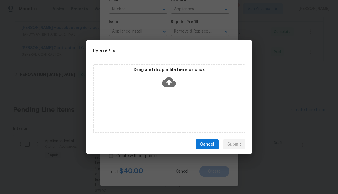
click at [167, 86] on icon at bounding box center [169, 82] width 14 height 9
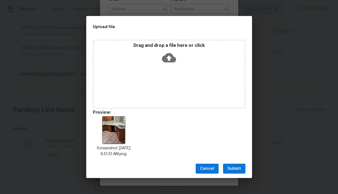
click at [231, 171] on span "Submit" at bounding box center [234, 169] width 14 height 7
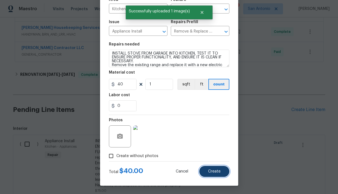
click at [214, 171] on span "Create" at bounding box center [214, 172] width 12 height 4
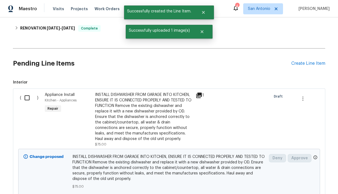
scroll to position [417, 0]
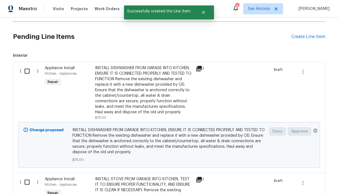
click at [27, 73] on input "checkbox" at bounding box center [29, 71] width 16 height 12
checkbox input "true"
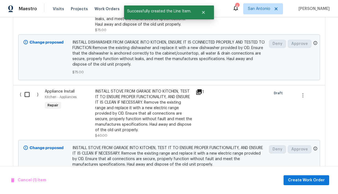
scroll to position [505, 0]
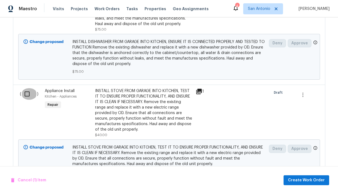
click at [27, 99] on input "checkbox" at bounding box center [29, 94] width 16 height 12
checkbox input "true"
click at [314, 181] on span "Create Work Order" at bounding box center [306, 180] width 37 height 7
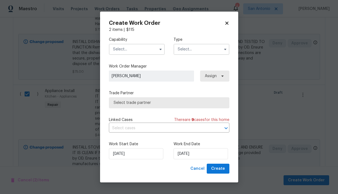
click at [137, 50] on input "text" at bounding box center [137, 49] width 56 height 11
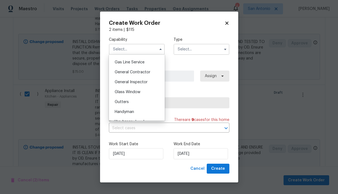
scroll to position [254, 0]
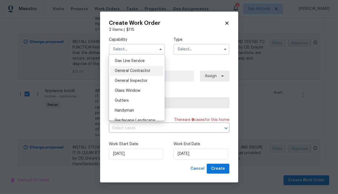
click at [132, 72] on span "General Contractor" at bounding box center [133, 71] width 36 height 4
type input "General Contractor"
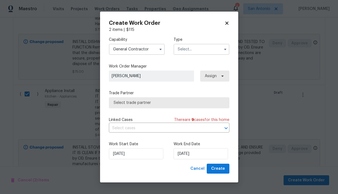
click at [191, 49] on input "text" at bounding box center [201, 49] width 56 height 11
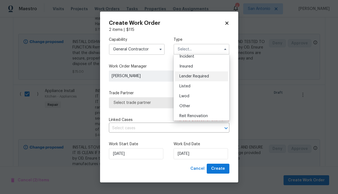
scroll to position [45, 0]
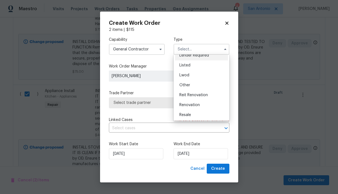
click at [189, 103] on span "Renovation" at bounding box center [189, 105] width 20 height 4
type input "Renovation"
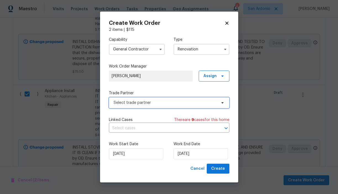
click at [158, 104] on span "Select trade partner" at bounding box center [164, 103] width 103 height 6
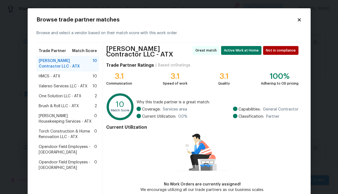
click at [57, 136] on span "Torch Construction & Home Renovation LLC - ATX" at bounding box center [67, 134] width 56 height 11
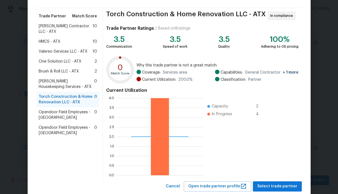
scroll to position [33, 0]
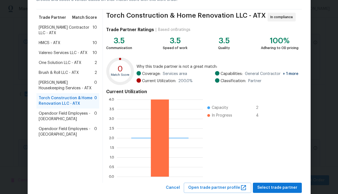
click at [61, 44] on div "HMCS - ATX 10" at bounding box center [68, 43] width 59 height 6
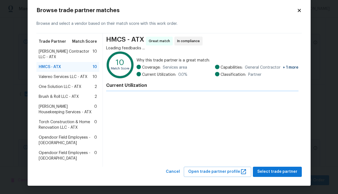
scroll to position [9, 0]
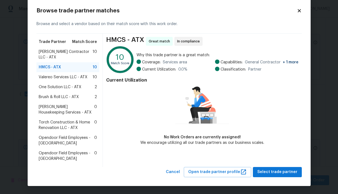
click at [71, 122] on span "Torch Construction & Home Renovation LLC - ATX" at bounding box center [67, 125] width 56 height 11
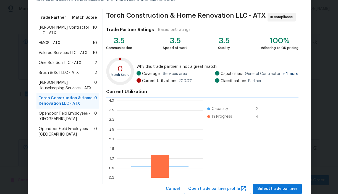
scroll to position [77, 86]
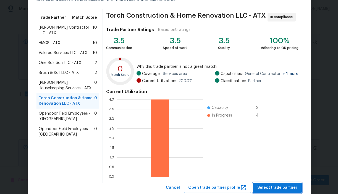
click at [275, 185] on span "Select trade partner" at bounding box center [277, 188] width 40 height 7
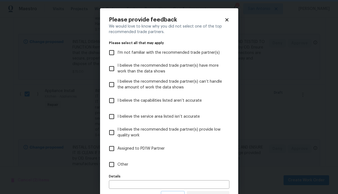
scroll to position [24, 0]
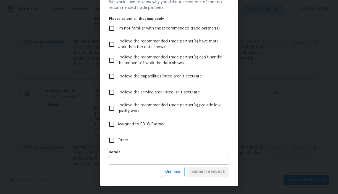
click at [122, 136] on label "Other" at bounding box center [165, 141] width 119 height 16
click at [117, 136] on input "Other" at bounding box center [112, 141] width 12 height 12
checkbox input "true"
click at [201, 175] on span "Submit Feedback" at bounding box center [208, 172] width 34 height 7
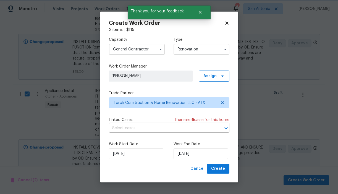
scroll to position [0, 0]
click at [215, 170] on span "Create" at bounding box center [218, 169] width 14 height 7
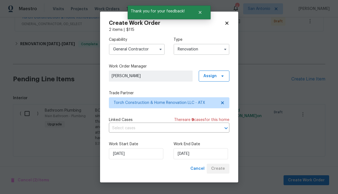
scroll to position [308, 0]
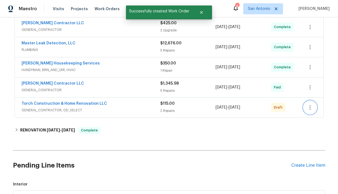
click at [313, 109] on button "button" at bounding box center [309, 107] width 13 height 13
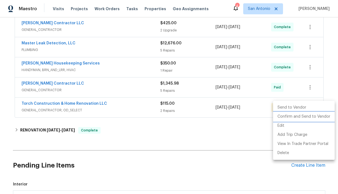
click at [303, 116] on li "Confirm and Send to Vendor" at bounding box center [304, 116] width 62 height 9
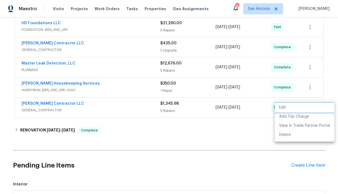
scroll to position [86, 0]
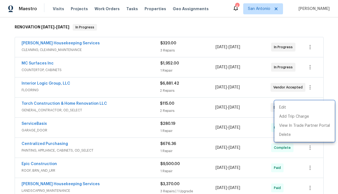
click at [131, 25] on div at bounding box center [169, 97] width 338 height 194
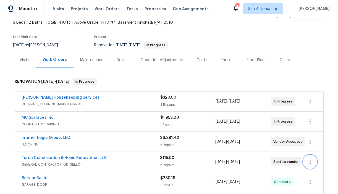
scroll to position [23, 0]
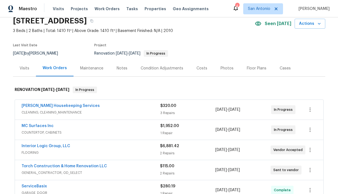
click at [121, 66] on div "Notes" at bounding box center [122, 69] width 11 height 6
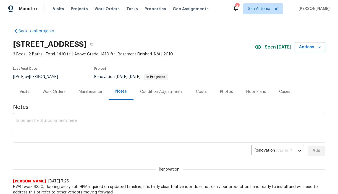
click at [132, 117] on div "x ​" at bounding box center [169, 129] width 312 height 28
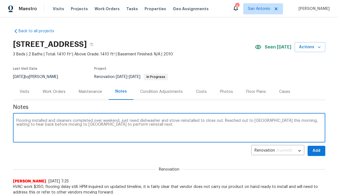
type textarea "Flooring installed and cleaners completed over weekend, just need dishwasher an…"
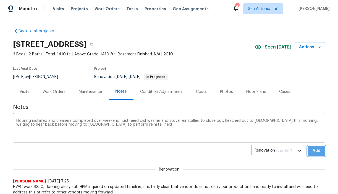
click at [316, 148] on span "Add" at bounding box center [316, 151] width 9 height 7
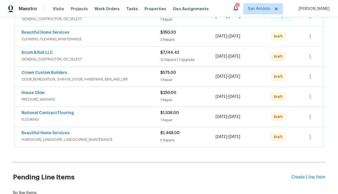
scroll to position [218, 0]
click at [65, 115] on link "National Contract Flooring" at bounding box center [48, 114] width 52 height 4
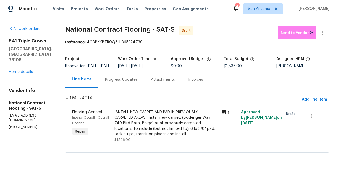
click at [220, 116] on icon at bounding box center [223, 113] width 7 height 7
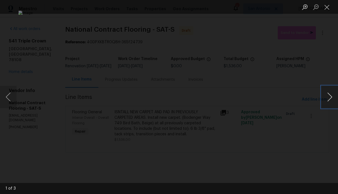
click at [328, 98] on button "Next image" at bounding box center [329, 97] width 17 height 22
click at [325, 8] on button "Close lightbox" at bounding box center [326, 7] width 11 height 10
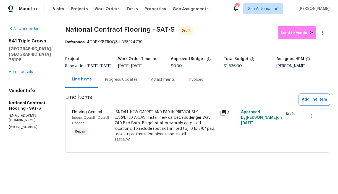
click at [306, 103] on span "Add line item" at bounding box center [314, 99] width 25 height 7
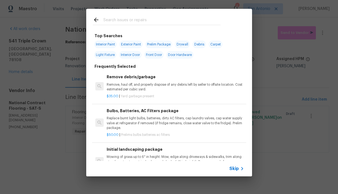
click at [135, 22] on input "text" at bounding box center [161, 21] width 117 height 8
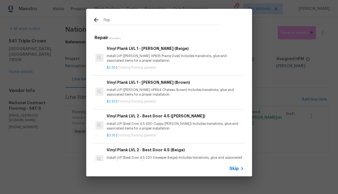
type input "flvp"
click at [136, 127] on p "Install LVP (Best Door 4.5 490 Cuppa [PERSON_NAME]) Includes transitions, glue …" at bounding box center [175, 126] width 137 height 9
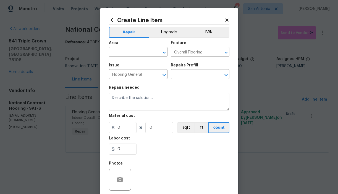
type textarea "Install LVP (Best Door 4.5 490 Cuppa [PERSON_NAME]) Includes transitions, glue …"
type input "1"
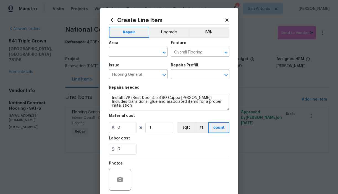
type input "Vinyl Plank LVL 2 - Best Door 4.5 (Brown) $3.35"
type input "3.35"
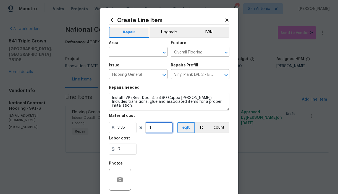
click at [156, 130] on input "1" at bounding box center [159, 127] width 28 height 11
type input "800"
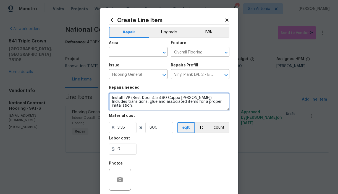
click at [110, 98] on textarea "Install LVP (Best Door 4.5 490 Cuppa [PERSON_NAME]) Includes transitions, glue …" at bounding box center [169, 102] width 120 height 18
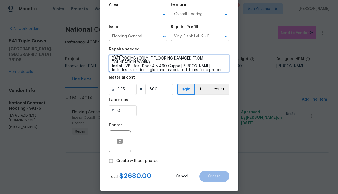
scroll to position [41, 0]
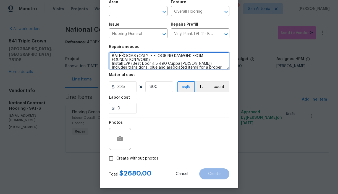
type textarea "BID FOR FLVP IN DOWNSTAIRS HIGH TRAFFIC AREAS SUCH AS: HALLWAY LIVING ROOM KITC…"
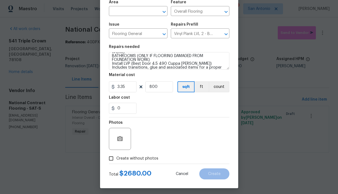
click at [140, 159] on span "Create without photos" at bounding box center [137, 159] width 42 height 6
click at [116, 159] on input "Create without photos" at bounding box center [111, 159] width 10 height 10
checkbox input "true"
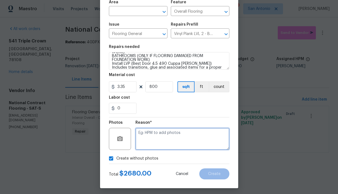
click at [156, 134] on textarea at bounding box center [182, 139] width 94 height 22
type textarea "HPM TO ADD"
click at [208, 160] on div "Create without photos" at bounding box center [169, 159] width 120 height 10
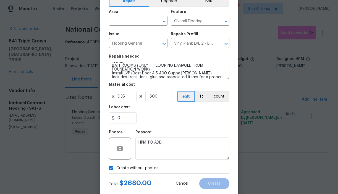
scroll to position [30, 0]
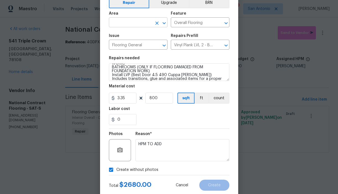
click at [138, 22] on input "text" at bounding box center [130, 23] width 43 height 9
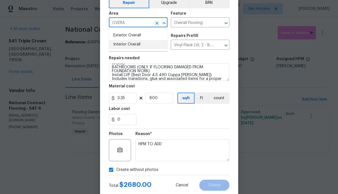
click at [134, 42] on li "Interior Overall" at bounding box center [138, 44] width 59 height 9
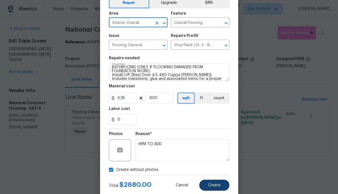
type input "Interior Overall"
click at [212, 183] on button "Create" at bounding box center [214, 185] width 30 height 11
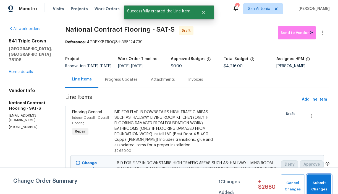
click at [319, 184] on span "Submit Changes" at bounding box center [319, 186] width 19 height 13
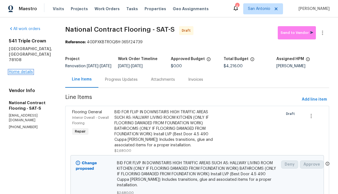
click at [24, 71] on link "Home details" at bounding box center [21, 72] width 24 height 4
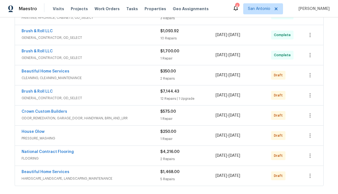
scroll to position [178, 0]
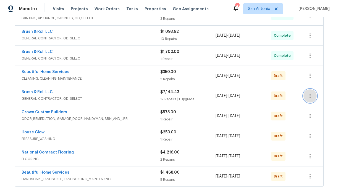
click at [309, 97] on icon "button" at bounding box center [309, 96] width 7 height 7
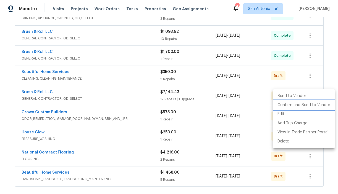
click at [295, 105] on li "Confirm and Send to Vendor" at bounding box center [304, 105] width 62 height 9
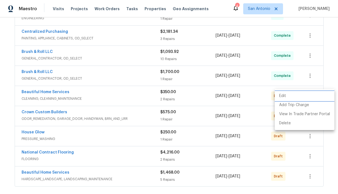
scroll to position [57, 0]
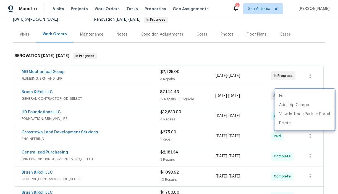
click at [220, 59] on div at bounding box center [169, 97] width 338 height 194
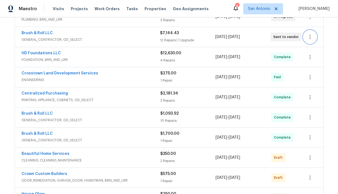
scroll to position [95, 0]
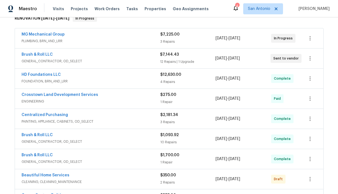
click at [209, 57] on div "$7,144.43 12 Repairs | 1 Upgrade" at bounding box center [187, 58] width 55 height 13
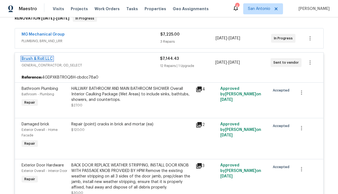
click at [44, 59] on link "Brush & Roll LLC" at bounding box center [37, 59] width 31 height 4
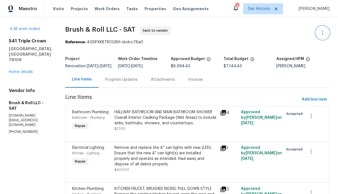
click at [324, 32] on icon "button" at bounding box center [322, 33] width 7 height 7
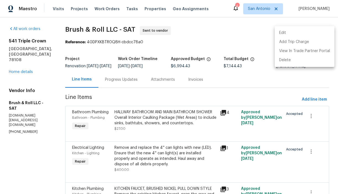
click at [285, 34] on li "Edit" at bounding box center [304, 32] width 60 height 9
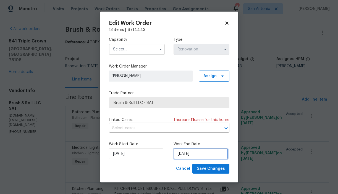
click at [183, 156] on input "[DATE]" at bounding box center [200, 154] width 54 height 11
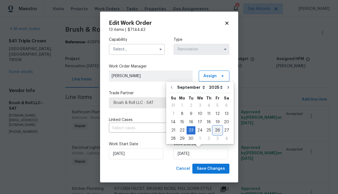
click at [215, 129] on div "26" at bounding box center [217, 131] width 9 height 8
type input "[DATE]"
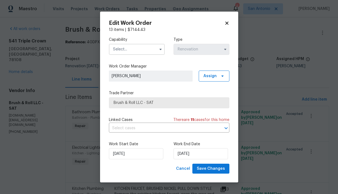
click at [130, 50] on input "text" at bounding box center [137, 49] width 56 height 11
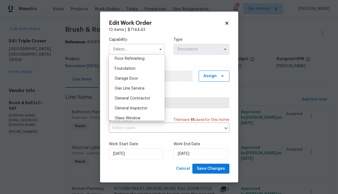
scroll to position [227, 0]
click at [128, 96] on span "General Contractor" at bounding box center [133, 98] width 36 height 4
type input "General Contractor"
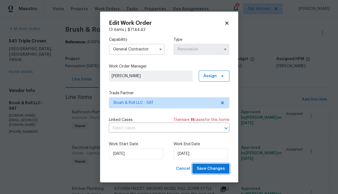
click at [210, 168] on span "Save Changes" at bounding box center [211, 169] width 28 height 7
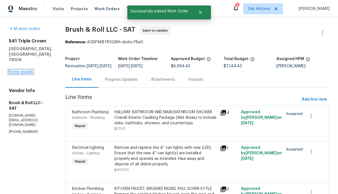
click at [27, 70] on link "Home details" at bounding box center [21, 72] width 24 height 4
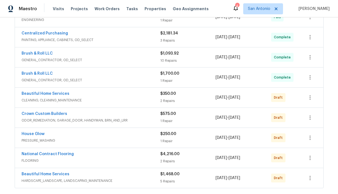
scroll to position [181, 0]
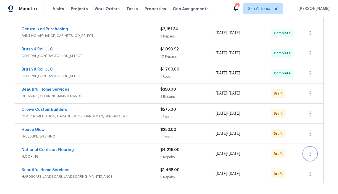
click at [311, 154] on icon "button" at bounding box center [309, 154] width 7 height 7
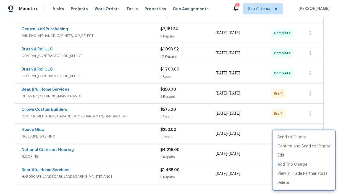
click at [240, 154] on div at bounding box center [169, 97] width 338 height 194
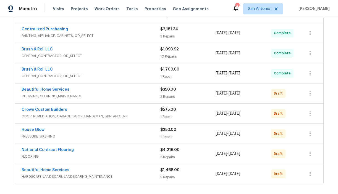
click at [227, 154] on span "[DATE]" at bounding box center [221, 154] width 12 height 4
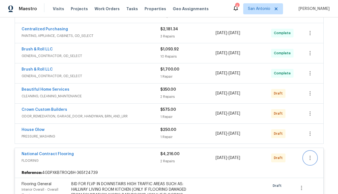
click at [310, 158] on icon "button" at bounding box center [309, 158] width 7 height 7
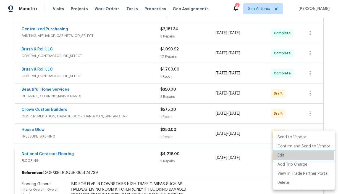
click at [284, 156] on li "Edit" at bounding box center [304, 155] width 62 height 9
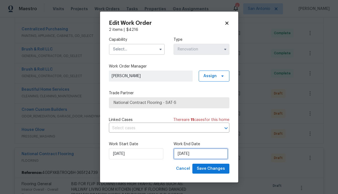
click at [186, 154] on input "[DATE]" at bounding box center [200, 154] width 54 height 11
select select "8"
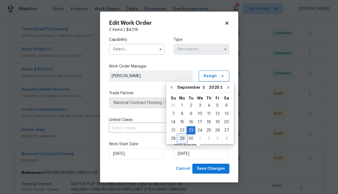
click at [178, 138] on div "29" at bounding box center [182, 139] width 9 height 8
type input "[DATE]"
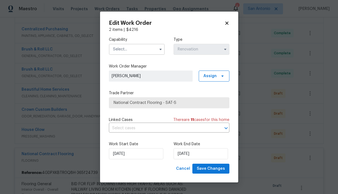
click at [132, 51] on input "text" at bounding box center [137, 49] width 56 height 11
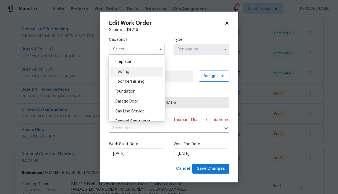
scroll to position [202, 0]
click at [126, 70] on div "Flooring" at bounding box center [136, 73] width 53 height 10
type input "Flooring"
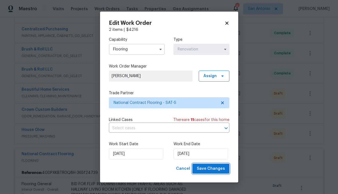
click at [207, 166] on span "Save Changes" at bounding box center [211, 169] width 28 height 7
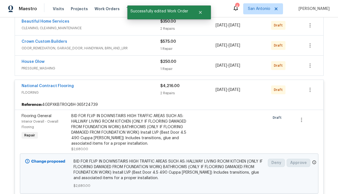
scroll to position [250, 0]
click at [310, 89] on icon "button" at bounding box center [309, 89] width 1 height 4
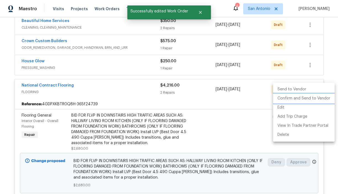
click at [308, 96] on li "Confirm and Send to Vendor" at bounding box center [304, 98] width 62 height 9
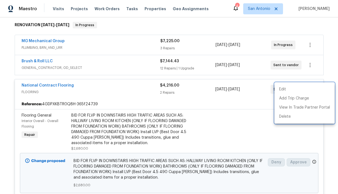
click at [249, 24] on div at bounding box center [169, 97] width 338 height 194
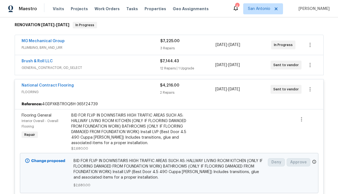
click at [76, 87] on div "National Contract Flooring" at bounding box center [91, 86] width 138 height 7
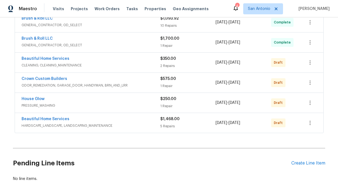
scroll to position [231, 0]
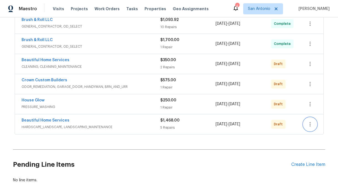
click at [309, 123] on icon "button" at bounding box center [309, 124] width 7 height 7
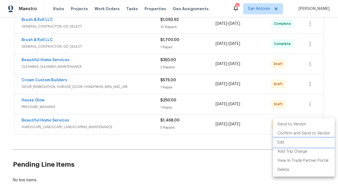
click at [282, 142] on li "Edit" at bounding box center [304, 142] width 62 height 9
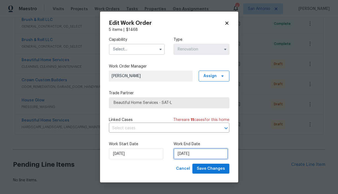
click at [191, 154] on input "[DATE]" at bounding box center [200, 154] width 54 height 11
select select "8"
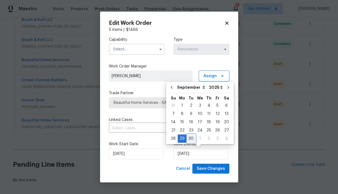
click at [191, 137] on div "30" at bounding box center [190, 139] width 9 height 8
type input "[DATE]"
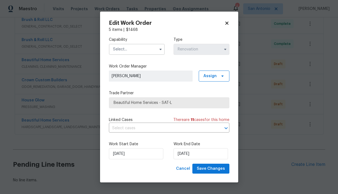
click at [142, 50] on input "text" at bounding box center [137, 49] width 56 height 11
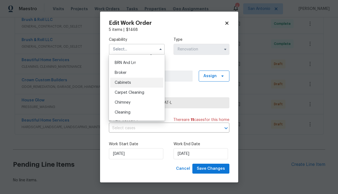
scroll to position [49, 0]
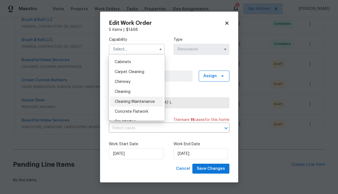
click at [131, 104] on span "Cleaning Maintenance" at bounding box center [135, 102] width 40 height 4
type input "Cleaning Maintenance"
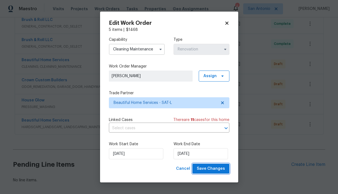
click at [215, 173] on button "Save Changes" at bounding box center [210, 169] width 37 height 10
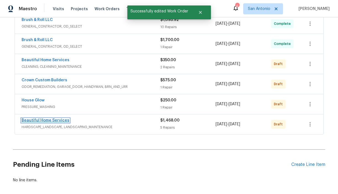
click at [50, 119] on link "Beautiful Home Services" at bounding box center [46, 121] width 48 height 4
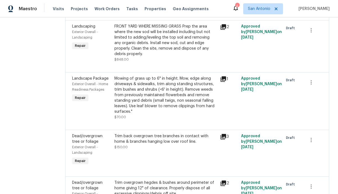
scroll to position [133, 0]
click at [224, 29] on icon at bounding box center [223, 27] width 6 height 6
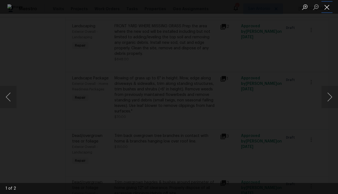
click at [327, 7] on button "Close lightbox" at bounding box center [326, 7] width 11 height 10
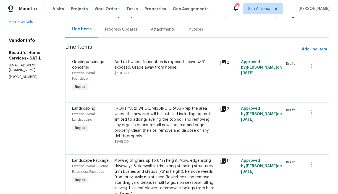
scroll to position [50, 0]
click at [119, 33] on div "Progress Updates" at bounding box center [121, 30] width 33 height 6
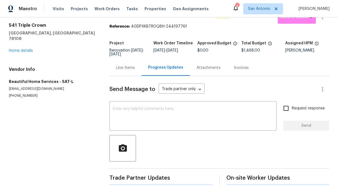
scroll to position [15, 0]
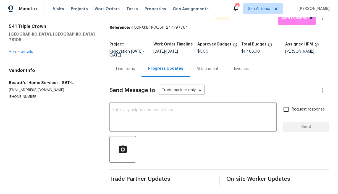
click at [126, 70] on div "Line Items" at bounding box center [125, 69] width 19 height 6
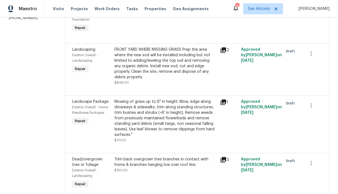
scroll to position [109, 0]
click at [160, 72] on div "FRONT YARD WHERE MISSING GRASS Prep the area where the new sod will be installe…" at bounding box center [165, 63] width 102 height 33
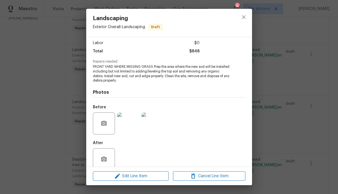
scroll to position [46, 0]
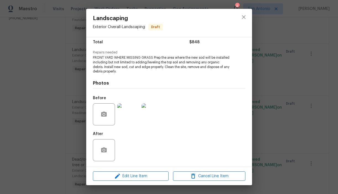
click at [127, 116] on img at bounding box center [128, 115] width 22 height 22
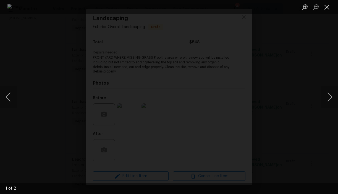
click at [326, 5] on button "Close lightbox" at bounding box center [326, 7] width 11 height 10
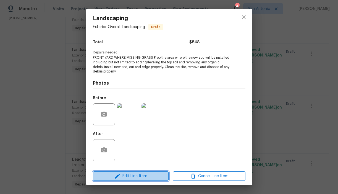
click at [138, 178] on span "Edit Line Item" at bounding box center [130, 176] width 72 height 7
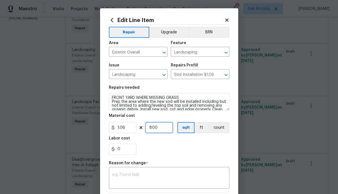
click at [159, 128] on input "800" at bounding box center [159, 127] width 28 height 11
type input "100"
click at [168, 146] on div "0" at bounding box center [169, 149] width 120 height 11
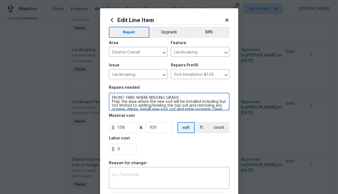
click at [150, 105] on textarea "FRONT YARD WHERE MISSING GRASS Prep the area where the new sod will be installe…" at bounding box center [169, 102] width 120 height 18
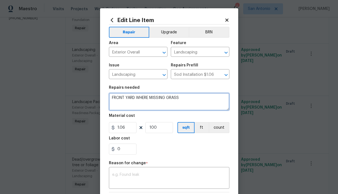
click at [151, 96] on textarea "FRONT YARD WHERE MISSING GRASS" at bounding box center [169, 102] width 120 height 18
type textarea "LEAF REMOVAL FOLLOWED BY HEAVY SEED APPLICATION IN FRONT YARD."
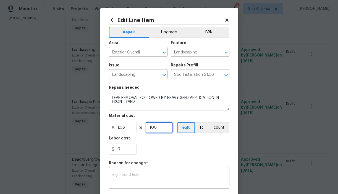
click at [158, 128] on input "100" at bounding box center [159, 127] width 28 height 11
type input "250"
click at [169, 145] on div "0" at bounding box center [169, 149] width 120 height 11
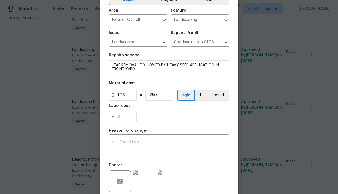
scroll to position [33, 0]
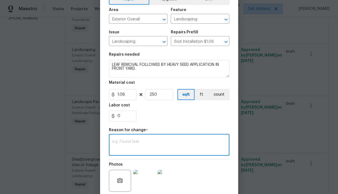
click at [153, 142] on textarea at bounding box center [169, 146] width 114 height 12
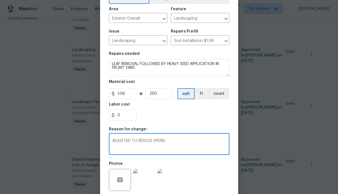
scroll to position [31, 0]
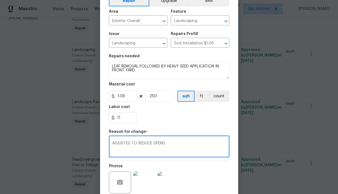
type textarea "ADJUSTED TO REDUCE SPEND."
click at [205, 125] on section "Repairs needed LEAF REMOVAL FOLLOWED BY HEAVY SEED APPLICATION IN FRONT YARD. M…" at bounding box center [169, 89] width 120 height 76
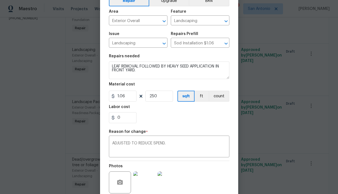
scroll to position [78, 0]
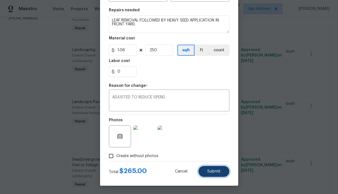
click at [218, 172] on span "Submit" at bounding box center [213, 172] width 13 height 4
type textarea "FRONT YARD WHERE MISSING GRASS Prep the area where the new sod will be installe…"
type input "800"
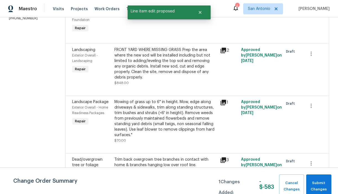
scroll to position [0, 0]
click at [319, 183] on span "Submit Changes" at bounding box center [319, 186] width 20 height 13
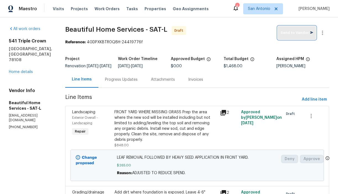
click at [309, 31] on span "Send to Vendor" at bounding box center [296, 33] width 33 height 6
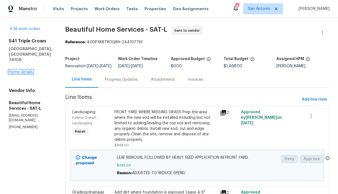
click at [25, 70] on link "Home details" at bounding box center [21, 72] width 24 height 4
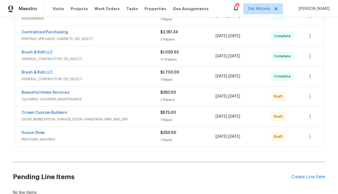
scroll to position [218, 0]
click at [57, 92] on link "Beautiful Home Services" at bounding box center [46, 93] width 48 height 4
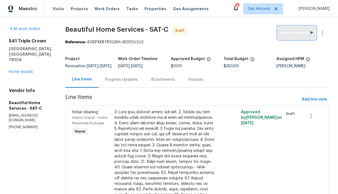
click at [310, 33] on span "Send to Vendor" at bounding box center [296, 33] width 33 height 6
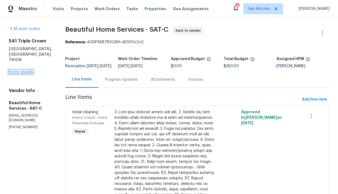
click at [27, 70] on link "Home details" at bounding box center [21, 72] width 24 height 4
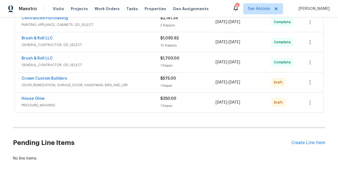
scroll to position [252, 0]
click at [237, 103] on span "9/29/2025" at bounding box center [234, 103] width 12 height 4
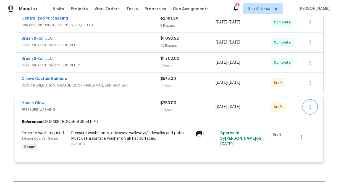
click at [311, 105] on icon "button" at bounding box center [309, 107] width 7 height 7
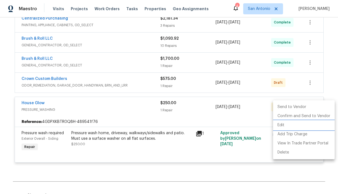
click at [288, 126] on li "Edit" at bounding box center [304, 125] width 62 height 9
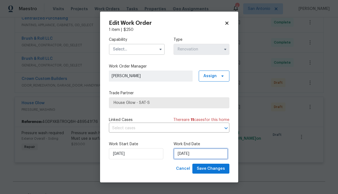
click at [190, 156] on input "9/29/2025" at bounding box center [200, 154] width 54 height 11
select select "8"
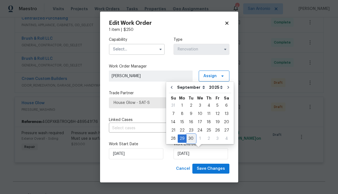
click at [191, 138] on div "30" at bounding box center [190, 139] width 9 height 8
type input "9/30/2025"
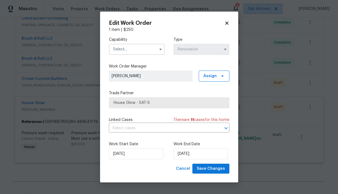
click at [139, 53] on input "text" at bounding box center [137, 49] width 56 height 11
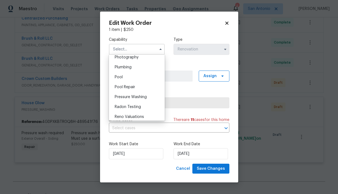
scroll to position [488, 0]
click at [128, 95] on span "Pressure Washing" at bounding box center [131, 97] width 32 height 4
type input "Pressure Washing"
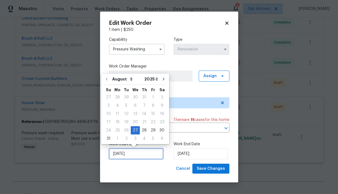
click at [140, 153] on input "8/27/2025" at bounding box center [136, 154] width 54 height 11
click at [133, 132] on div "27" at bounding box center [135, 131] width 9 height 8
click at [161, 80] on icon "Go to next month" at bounding box center [163, 79] width 4 height 4
type input "9/27/2025"
select select "8"
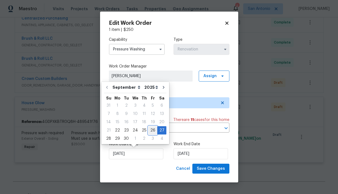
click at [154, 129] on div "26" at bounding box center [152, 131] width 9 height 8
type input "9/26/2025"
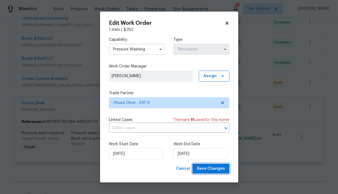
click at [210, 166] on span "Save Changes" at bounding box center [211, 169] width 28 height 7
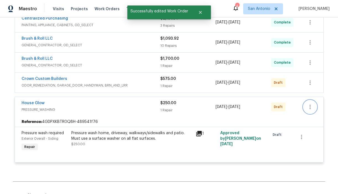
click at [311, 106] on icon "button" at bounding box center [309, 107] width 7 height 7
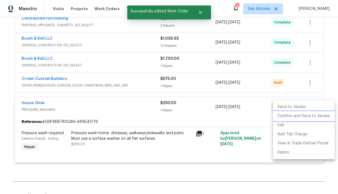
click at [296, 115] on li "Confirm and Send to Vendor" at bounding box center [304, 116] width 62 height 9
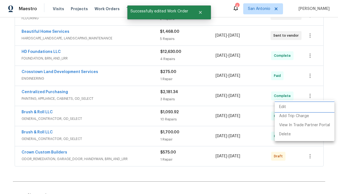
scroll to position [91, 0]
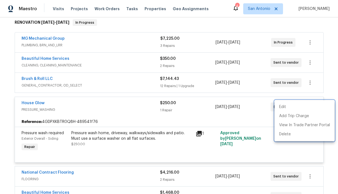
click at [299, 28] on div at bounding box center [169, 97] width 338 height 194
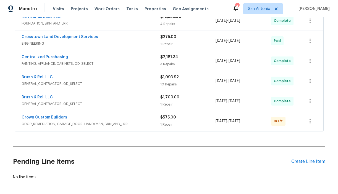
scroll to position [311, 0]
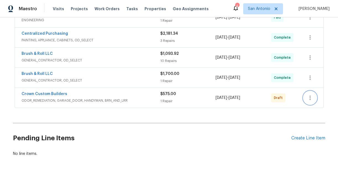
click at [308, 98] on icon "button" at bounding box center [309, 98] width 7 height 7
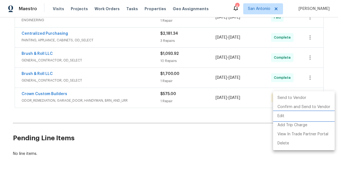
click at [285, 117] on li "Edit" at bounding box center [304, 116] width 62 height 9
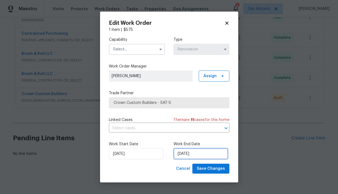
click at [186, 154] on input "9/29/2025" at bounding box center [200, 154] width 54 height 11
select select "8"
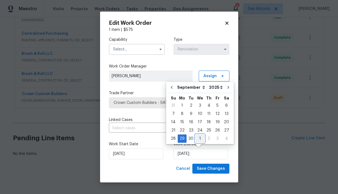
click at [199, 138] on div "1" at bounding box center [199, 139] width 9 height 8
type input "10/1/2025"
select select "9"
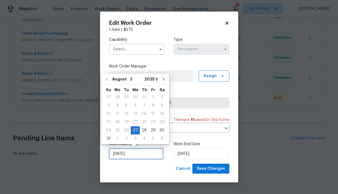
click at [138, 152] on input "8/27/2025" at bounding box center [136, 154] width 54 height 11
click at [161, 80] on icon "Go to next month" at bounding box center [163, 79] width 4 height 4
type input "9/27/2025"
select select "8"
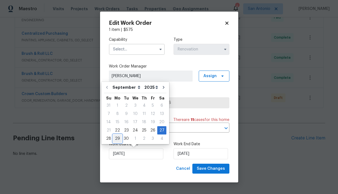
click at [117, 138] on div "29" at bounding box center [117, 139] width 9 height 8
type input "9/29/2025"
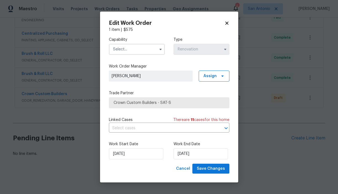
click at [125, 52] on input "text" at bounding box center [137, 49] width 56 height 11
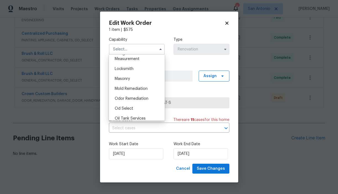
scroll to position [400, 0]
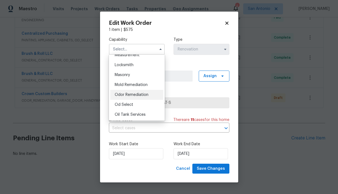
click at [134, 95] on span "Odor Remediation" at bounding box center [132, 95] width 34 height 4
type input "Odor Remediation"
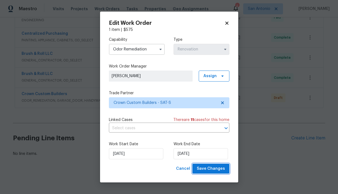
click at [202, 168] on span "Save Changes" at bounding box center [211, 169] width 28 height 7
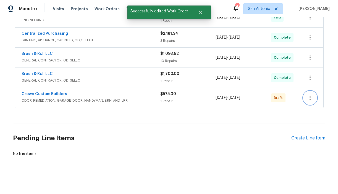
click at [310, 99] on icon "button" at bounding box center [309, 98] width 7 height 7
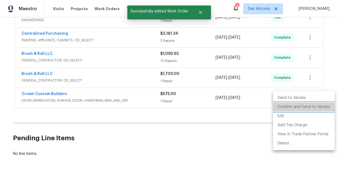
click at [306, 107] on li "Confirm and Send to Vendor" at bounding box center [304, 107] width 62 height 9
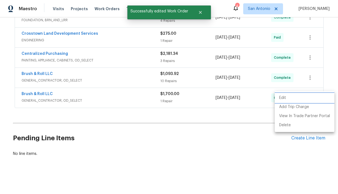
scroll to position [96, 0]
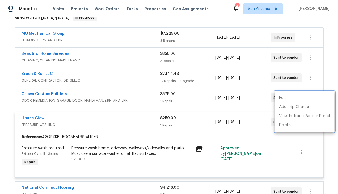
click at [218, 23] on div at bounding box center [169, 97] width 338 height 194
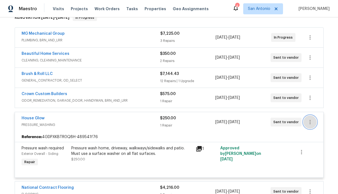
click at [311, 122] on icon "button" at bounding box center [309, 122] width 7 height 7
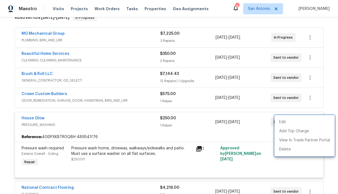
click at [331, 102] on div at bounding box center [169, 97] width 338 height 194
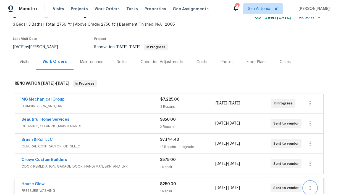
scroll to position [30, 0]
click at [120, 63] on div "Notes" at bounding box center [122, 63] width 11 height 6
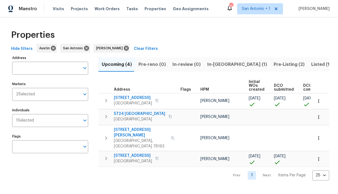
click at [311, 66] on span "Listed (15)" at bounding box center [322, 65] width 23 height 8
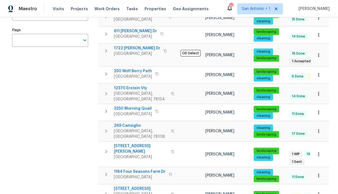
scroll to position [106, 0]
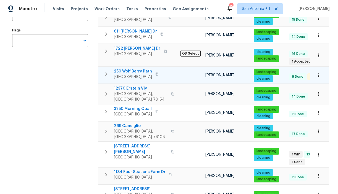
click at [130, 71] on span "250 Wolf Berry Path" at bounding box center [133, 72] width 38 height 6
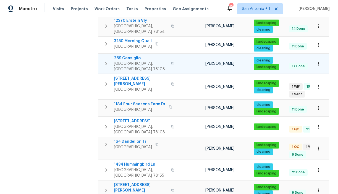
scroll to position [176, 0]
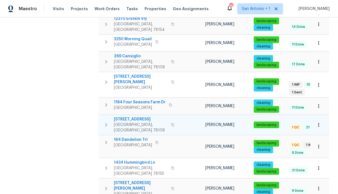
click at [132, 117] on span "[STREET_ADDRESS]" at bounding box center [141, 120] width 54 height 6
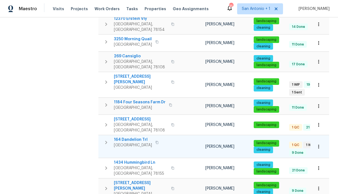
click at [131, 137] on span "164 Dandelion Trl" at bounding box center [133, 140] width 38 height 6
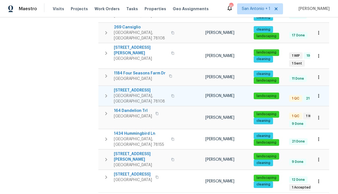
scroll to position [206, 0]
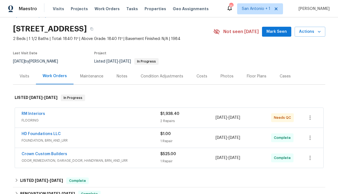
scroll to position [17, 0]
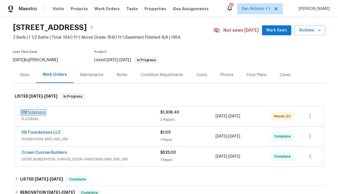
click at [32, 113] on link "RM Interiors" at bounding box center [33, 113] width 23 height 4
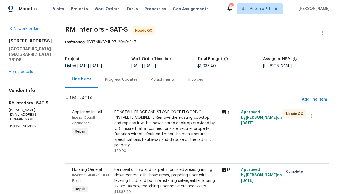
click at [128, 80] on div "Progress Updates" at bounding box center [121, 80] width 33 height 6
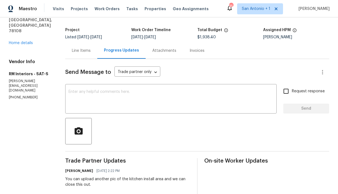
scroll to position [28, 0]
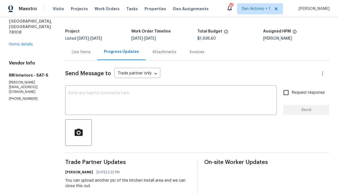
click at [82, 51] on div "Line Items" at bounding box center [81, 52] width 19 height 6
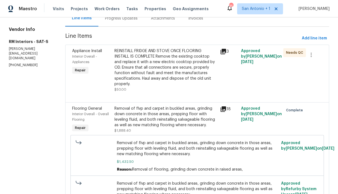
scroll to position [53, 0]
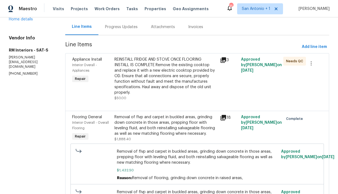
click at [146, 83] on div "REINSTALL FRIDGE AND STOVE ONCE FLOORING INSTALL IS COMPLETE Remove the existin…" at bounding box center [165, 76] width 102 height 39
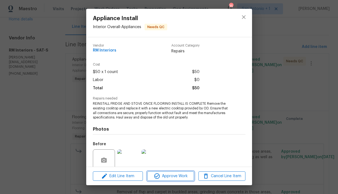
click at [171, 175] on span "Approve Work" at bounding box center [170, 176] width 43 height 7
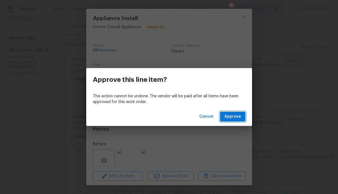
click at [229, 118] on span "Approve" at bounding box center [232, 116] width 17 height 7
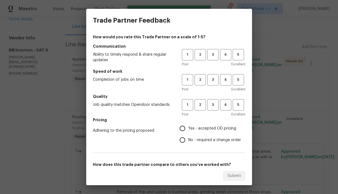
scroll to position [0, 0]
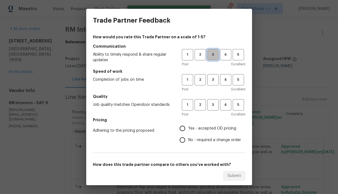
click at [213, 56] on span "3" at bounding box center [213, 55] width 10 height 6
click at [213, 80] on span "3" at bounding box center [213, 80] width 10 height 6
click at [213, 104] on span "3" at bounding box center [213, 105] width 10 height 6
click at [207, 126] on span "Yes - accepted OD pricing" at bounding box center [212, 129] width 48 height 6
click at [188, 126] on input "Yes - accepted OD pricing" at bounding box center [182, 129] width 12 height 12
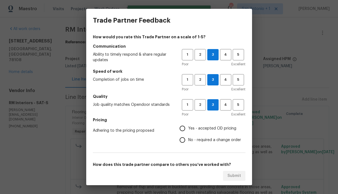
radio input "true"
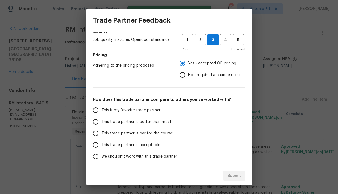
scroll to position [68, 0]
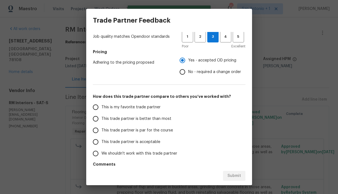
click at [164, 131] on span "This trade partner is par for the course" at bounding box center [137, 131] width 72 height 6
click at [101, 131] on input "This trade partner is par for the course" at bounding box center [96, 131] width 12 height 12
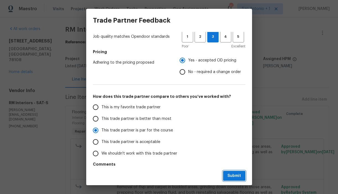
click at [235, 177] on span "Submit" at bounding box center [234, 176] width 14 height 7
radio input "true"
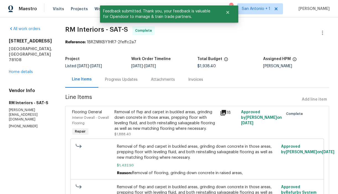
click at [153, 122] on div "Removal of flvp and carpet in buckled areas, grinding down concrete in those ar…" at bounding box center [165, 121] width 102 height 22
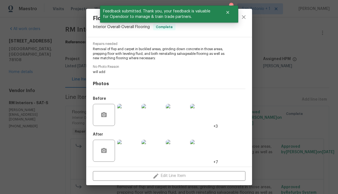
scroll to position [54, 0]
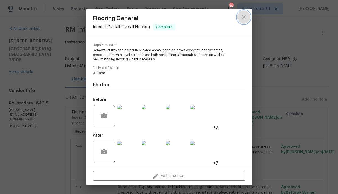
click at [243, 18] on icon "close" at bounding box center [243, 17] width 7 height 7
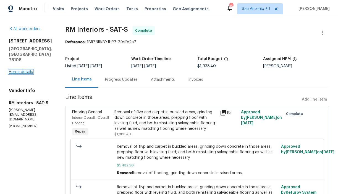
click at [22, 70] on link "Home details" at bounding box center [21, 72] width 24 height 4
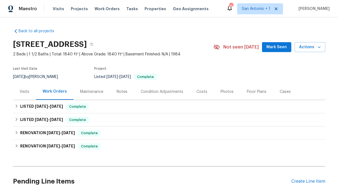
click at [278, 46] on span "Mark Seen" at bounding box center [276, 47] width 20 height 7
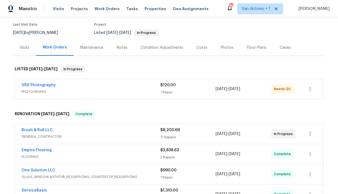
scroll to position [43, 0]
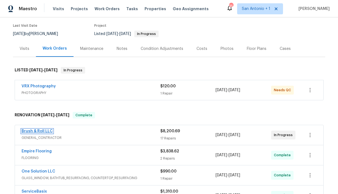
click at [37, 129] on link "Brush & Roll LLC" at bounding box center [37, 131] width 31 height 4
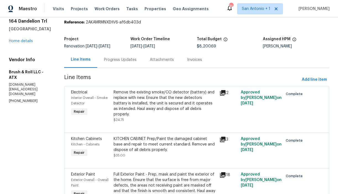
scroll to position [20, 0]
click at [130, 60] on div "Progress Updates" at bounding box center [120, 60] width 33 height 6
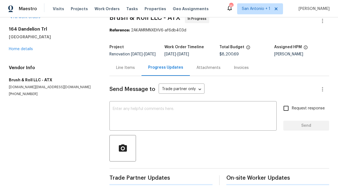
scroll to position [16, 0]
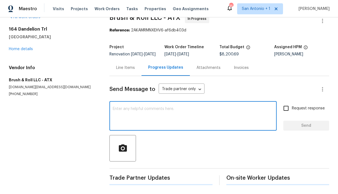
click at [160, 108] on textarea at bounding box center [193, 116] width 160 height 19
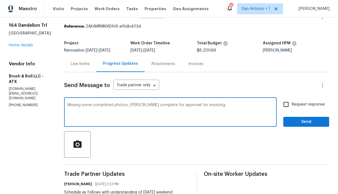
type textarea "Missing some completed photos, mark complete for approval for invoicing."
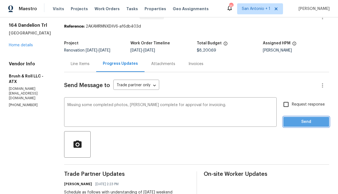
click at [314, 126] on button "Send" at bounding box center [306, 122] width 46 height 10
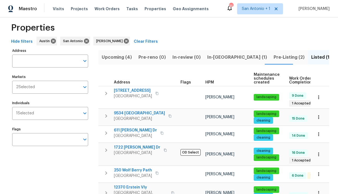
scroll to position [11, 0]
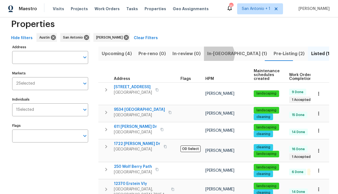
click at [214, 54] on span "In-[GEOGRAPHIC_DATA] (1)" at bounding box center [237, 54] width 60 height 8
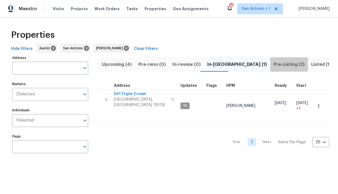
click at [273, 63] on span "Pre-Listing (2)" at bounding box center [288, 65] width 31 height 8
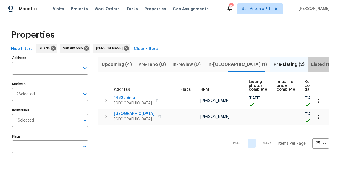
click at [311, 63] on span "Listed (15)" at bounding box center [322, 65] width 23 height 8
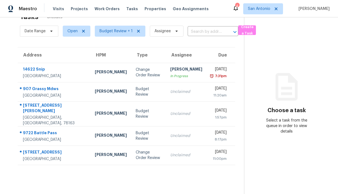
scroll to position [17, 0]
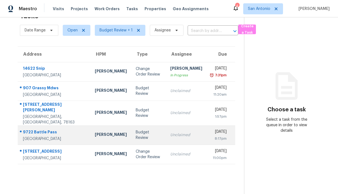
click at [136, 130] on div "Budget Review" at bounding box center [149, 135] width 26 height 11
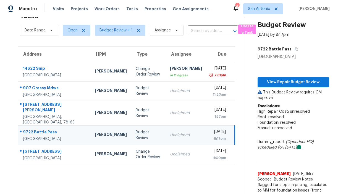
scroll to position [25, 0]
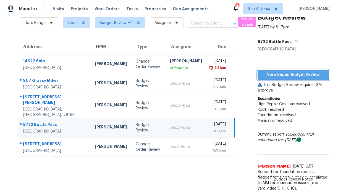
click at [289, 75] on span "View Repair Budget Review" at bounding box center [293, 75] width 63 height 7
